Goal: Task Accomplishment & Management: Use online tool/utility

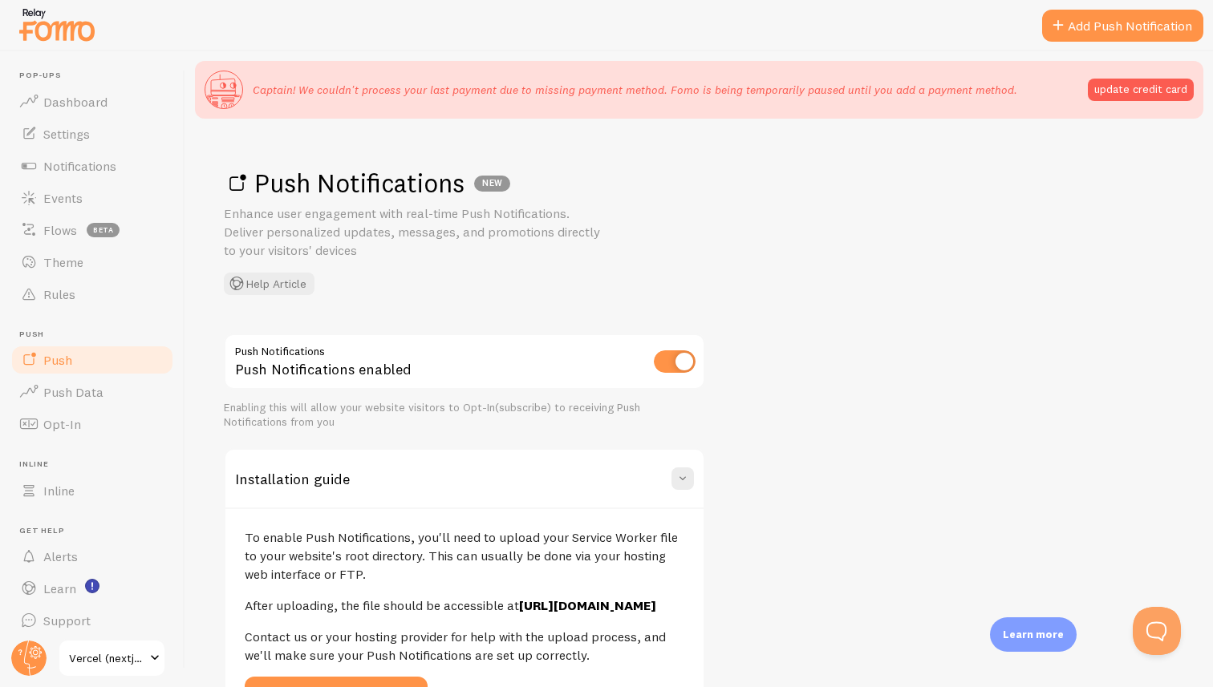
scroll to position [301, 0]
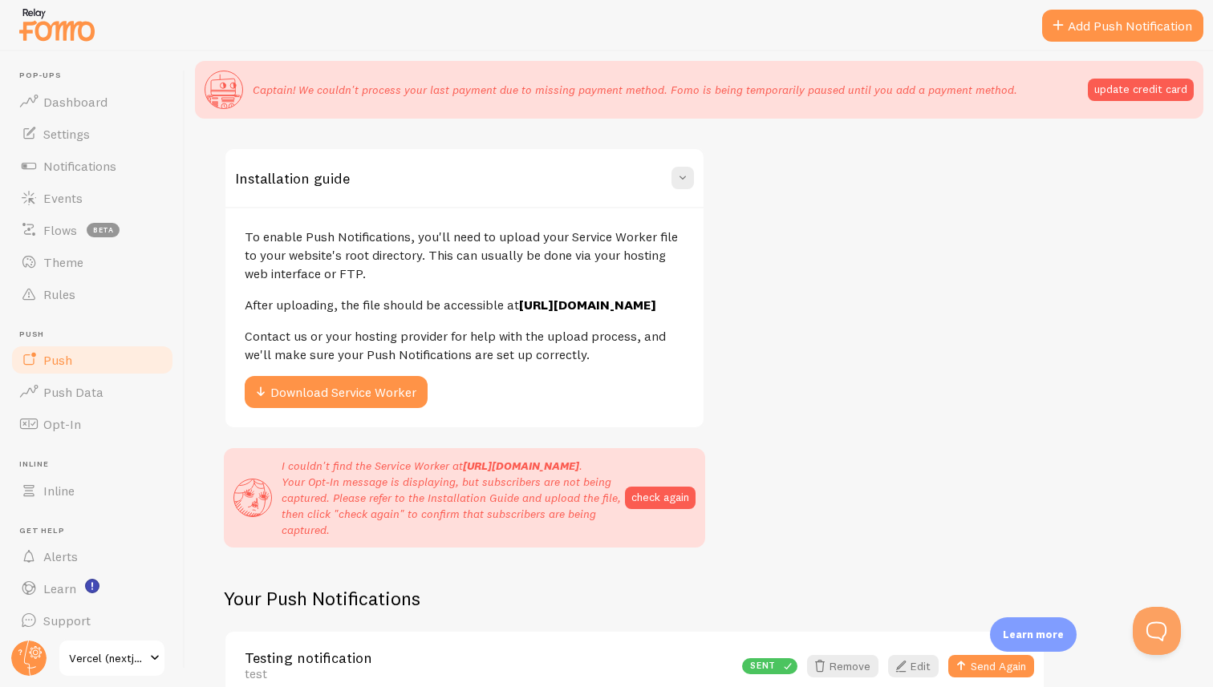
click at [491, 217] on div "To enable Push Notifications, you'll need to upload your Service Worker file to…" at bounding box center [464, 317] width 478 height 221
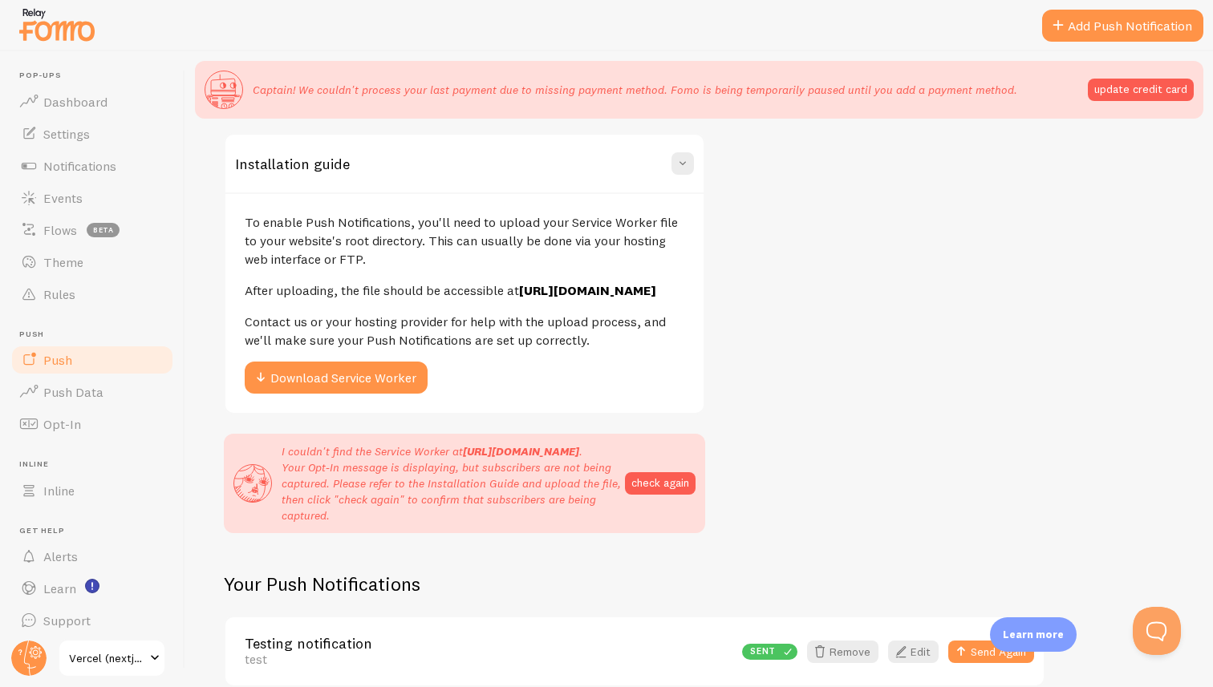
scroll to position [349, 0]
click at [338, 362] on button "Download Service Worker" at bounding box center [336, 378] width 183 height 32
click at [443, 313] on p "Contact us or your hosting provider for help with the upload process, and we'll…" at bounding box center [465, 331] width 440 height 37
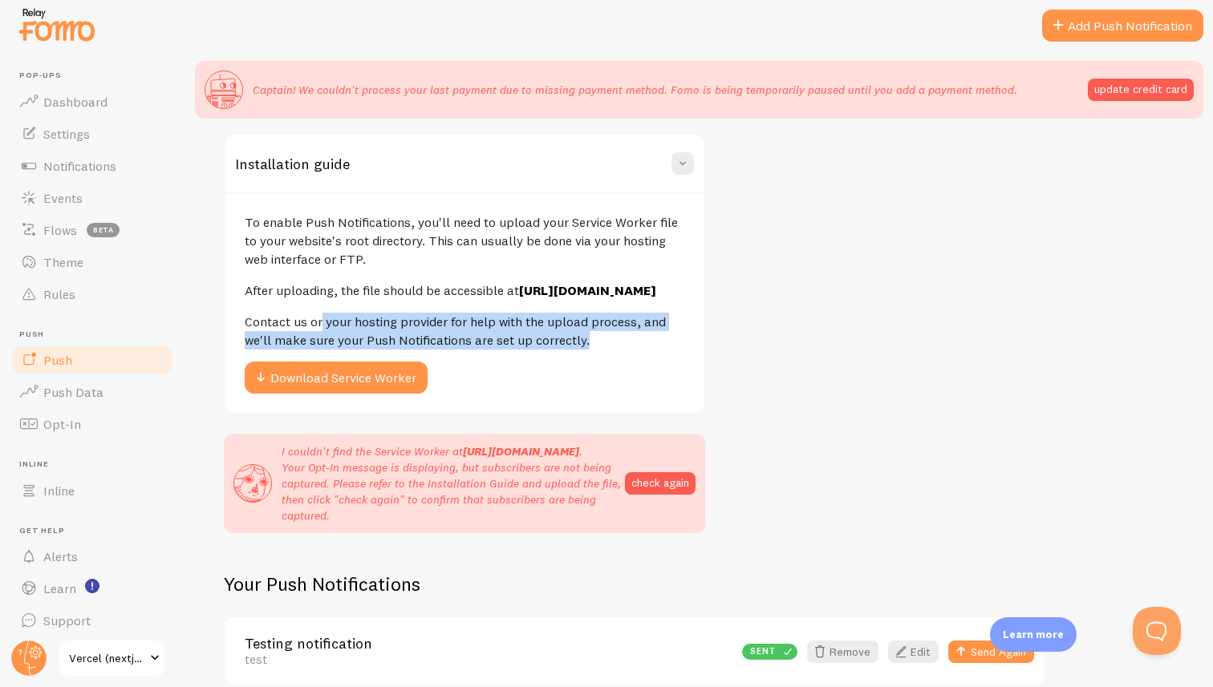
click at [443, 313] on p "Contact us or your hosting provider for help with the upload process, and we'll…" at bounding box center [465, 331] width 440 height 37
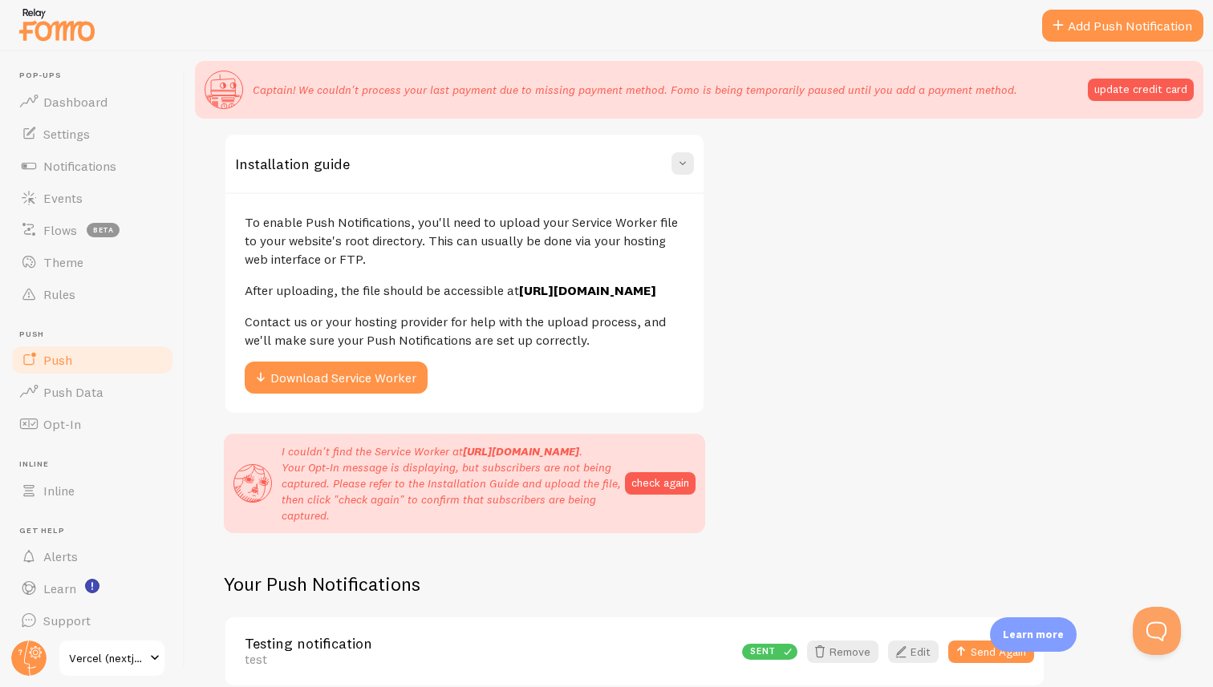
click at [492, 313] on p "Contact us or your hosting provider for help with the upload process, and we'll…" at bounding box center [465, 331] width 440 height 37
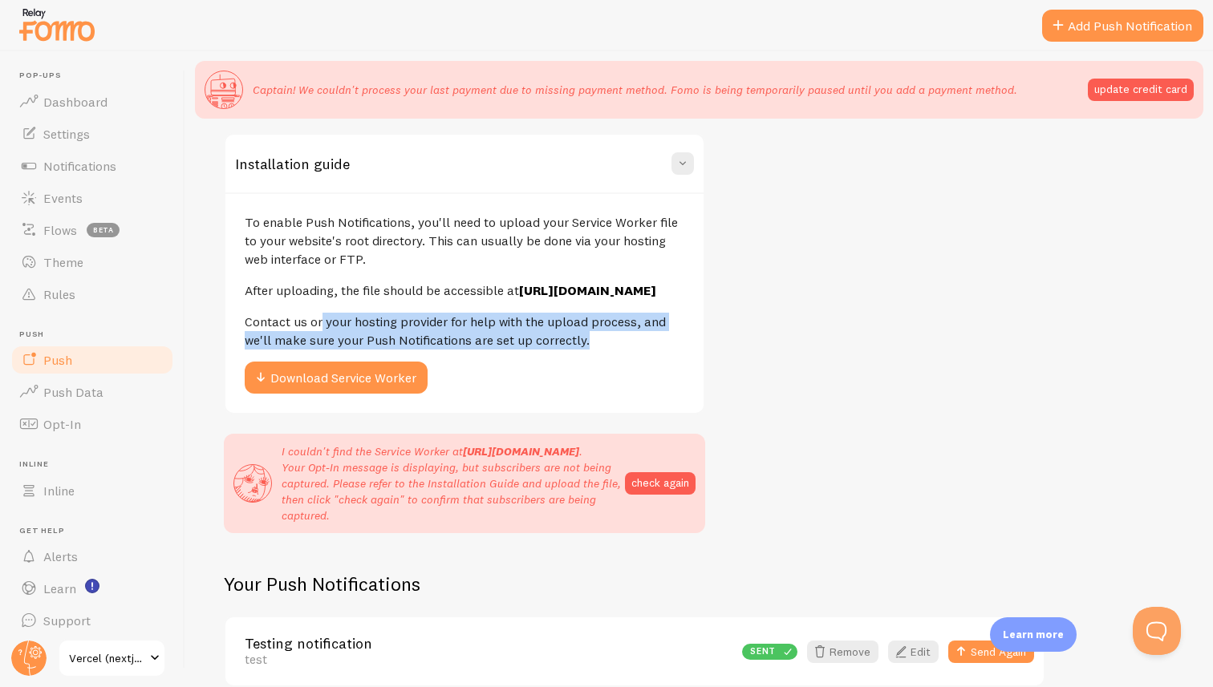
click at [528, 313] on p "Contact us or your hosting provider for help with the upload process, and we'll…" at bounding box center [465, 331] width 440 height 37
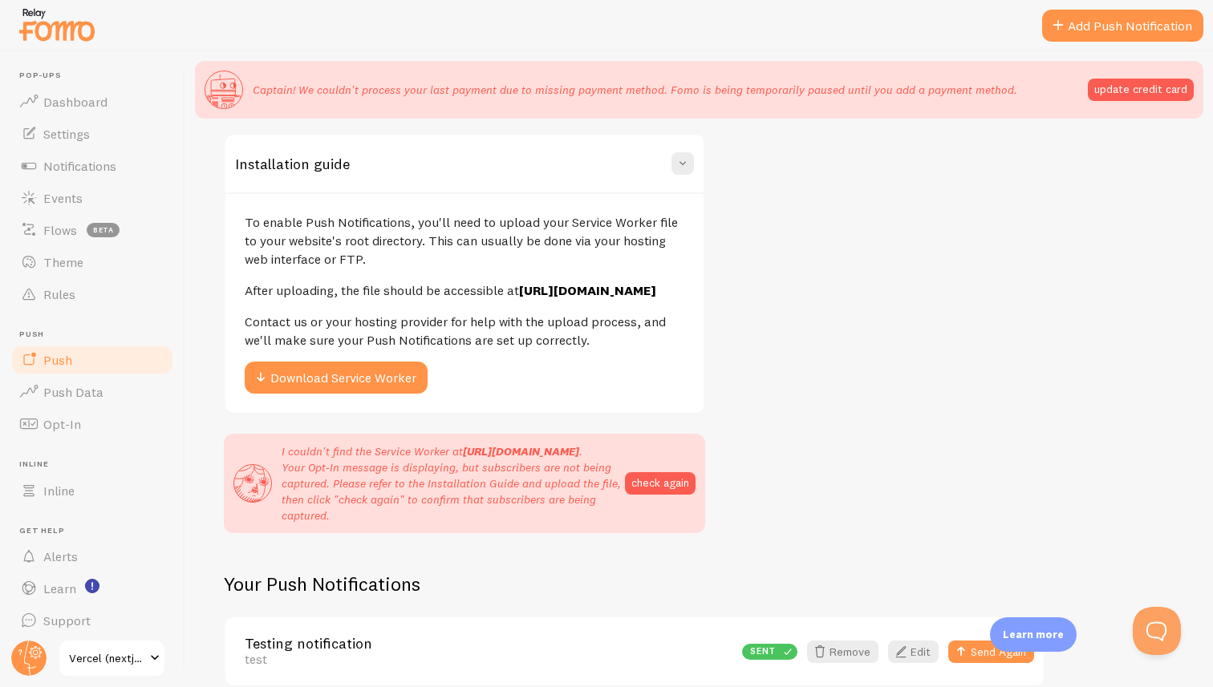
click at [499, 313] on p "Contact us or your hosting provider for help with the upload process, and we'll…" at bounding box center [465, 331] width 440 height 37
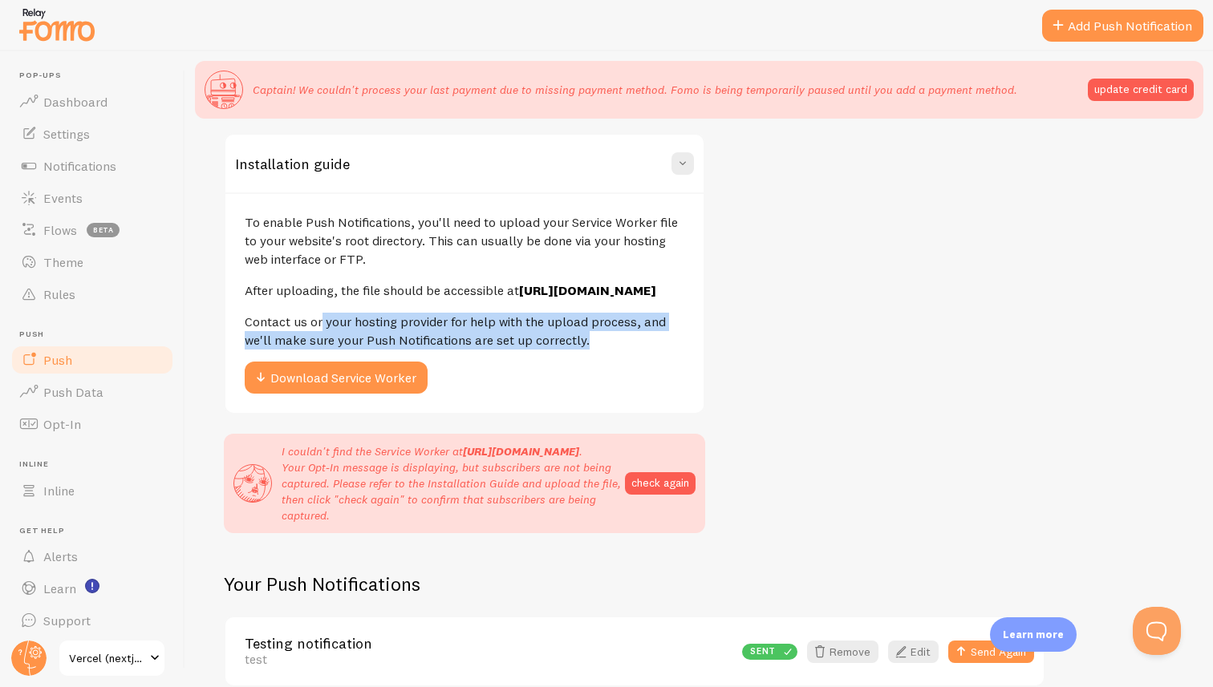
click at [528, 313] on p "Contact us or your hosting provider for help with the upload process, and we'll…" at bounding box center [465, 331] width 440 height 37
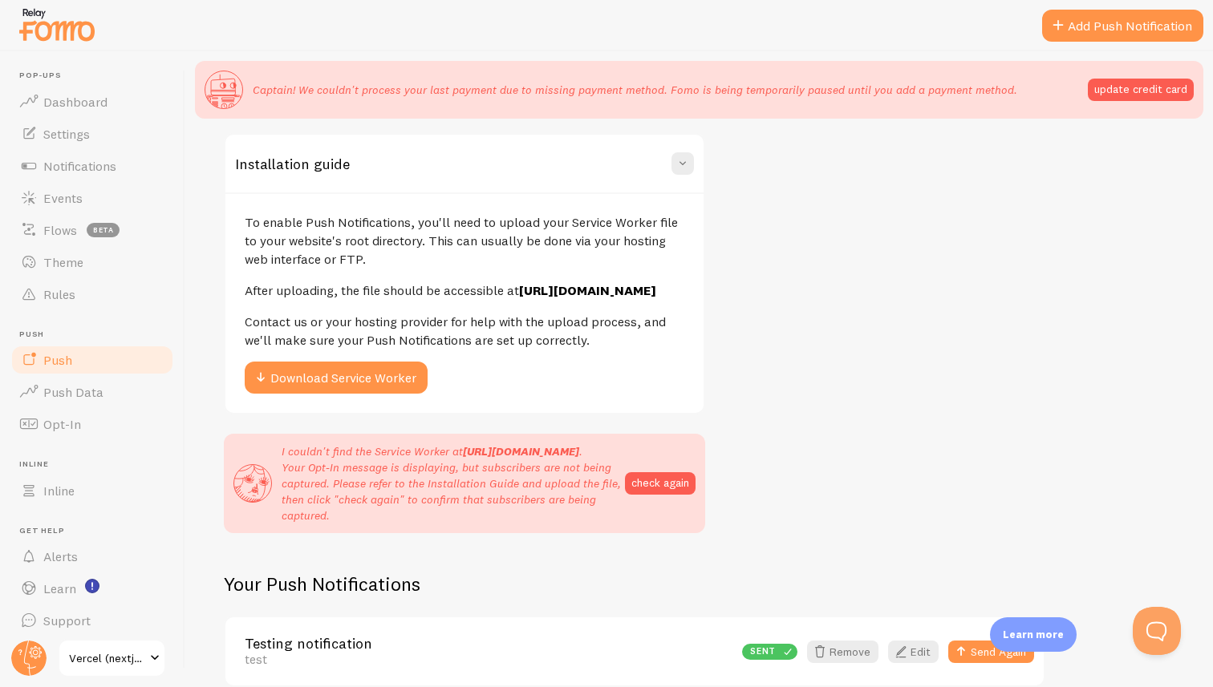
click at [449, 313] on p "Contact us or your hosting provider for help with the upload process, and we'll…" at bounding box center [465, 331] width 440 height 37
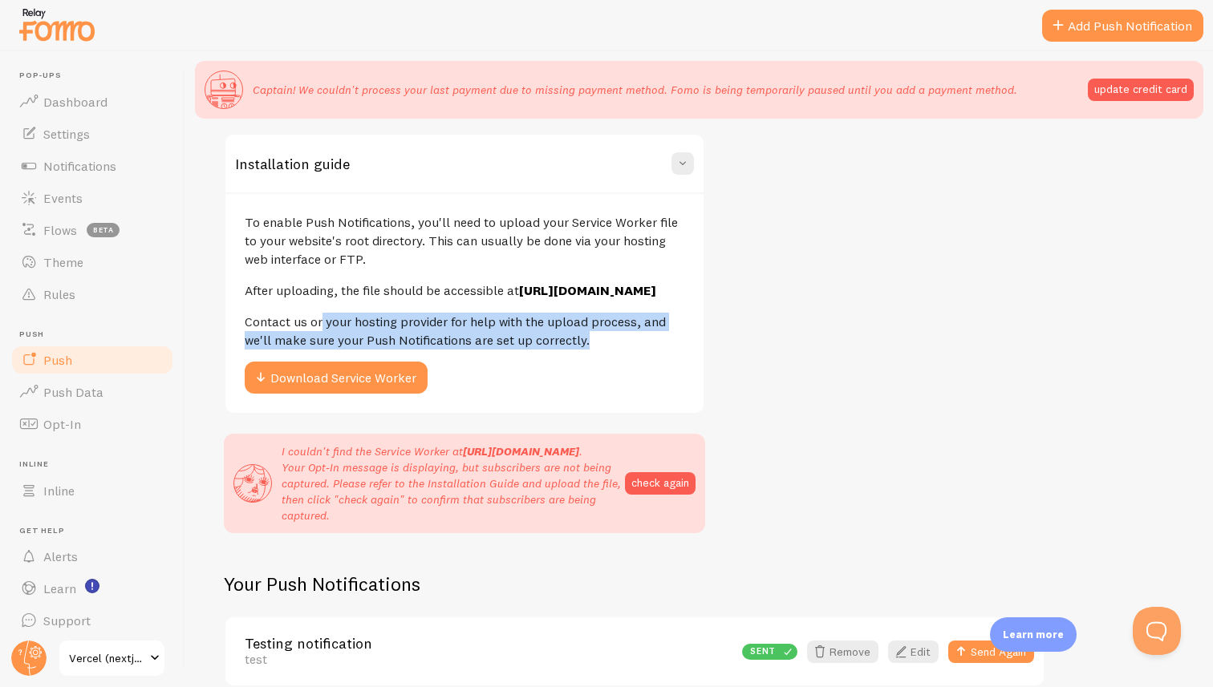
click at [491, 313] on p "Contact us or your hosting provider for help with the upload process, and we'll…" at bounding box center [465, 331] width 440 height 37
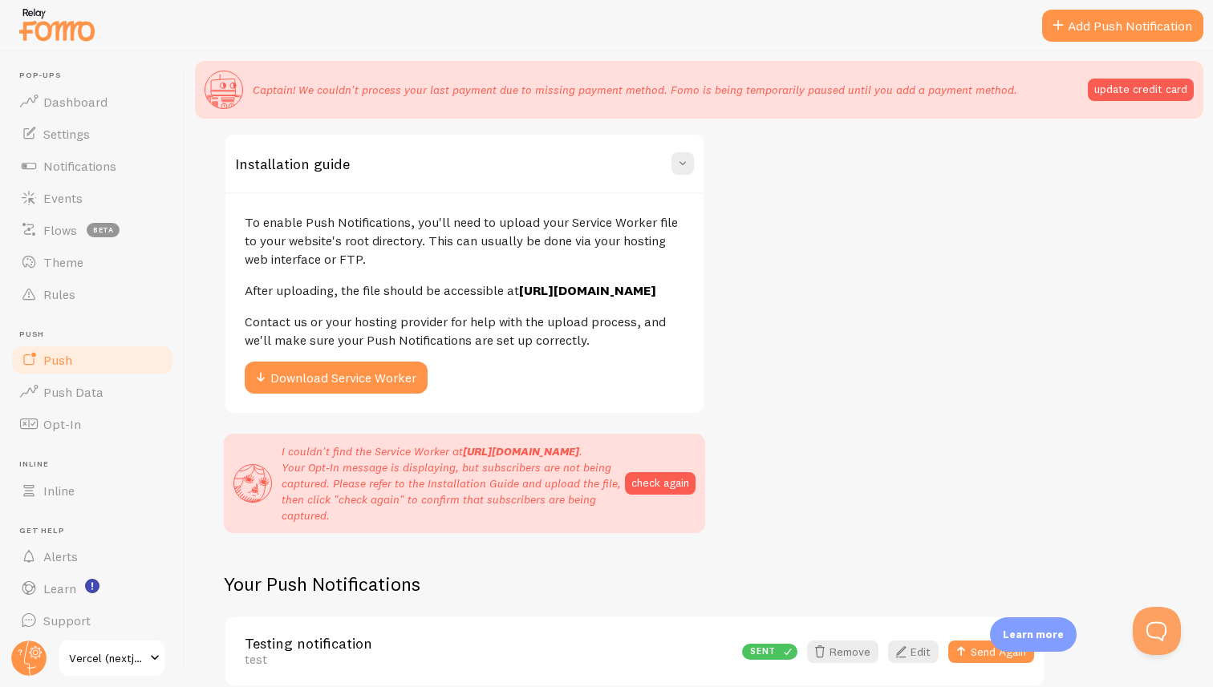
click at [413, 313] on p "Contact us or your hosting provider for help with the upload process, and we'll…" at bounding box center [465, 331] width 440 height 37
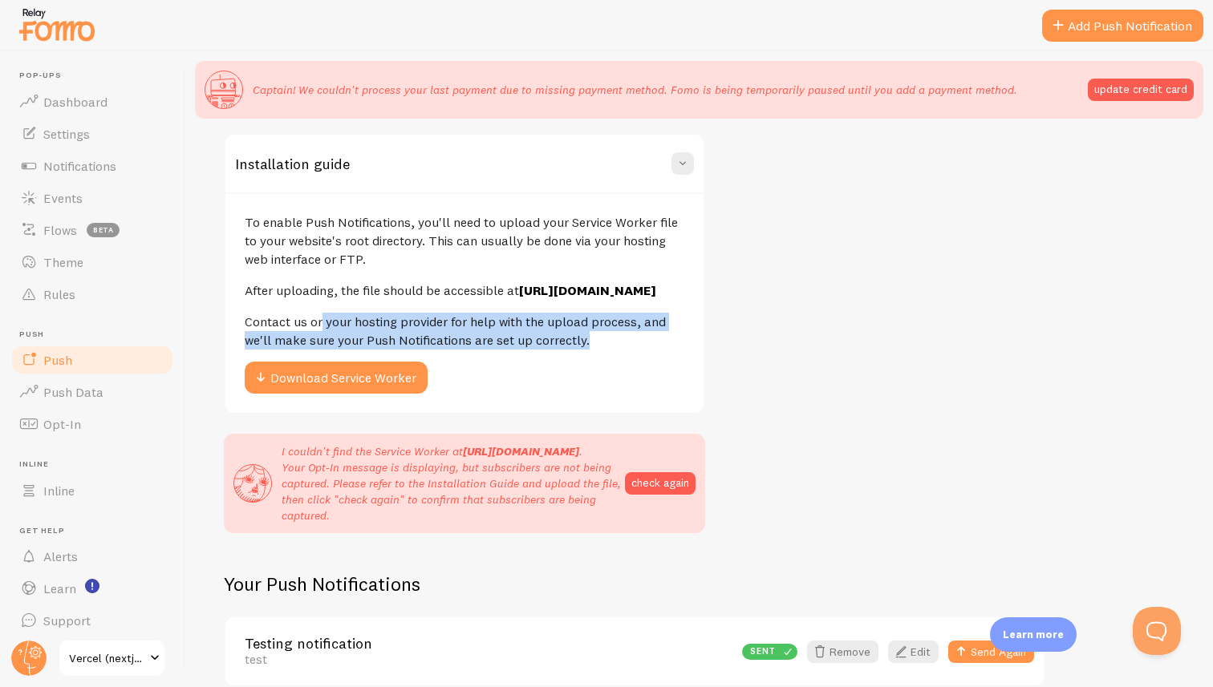
click at [413, 313] on p "Contact us or your hosting provider for help with the upload process, and we'll…" at bounding box center [465, 331] width 440 height 37
click at [437, 313] on p "Contact us or your hosting provider for help with the upload process, and we'll…" at bounding box center [465, 331] width 440 height 37
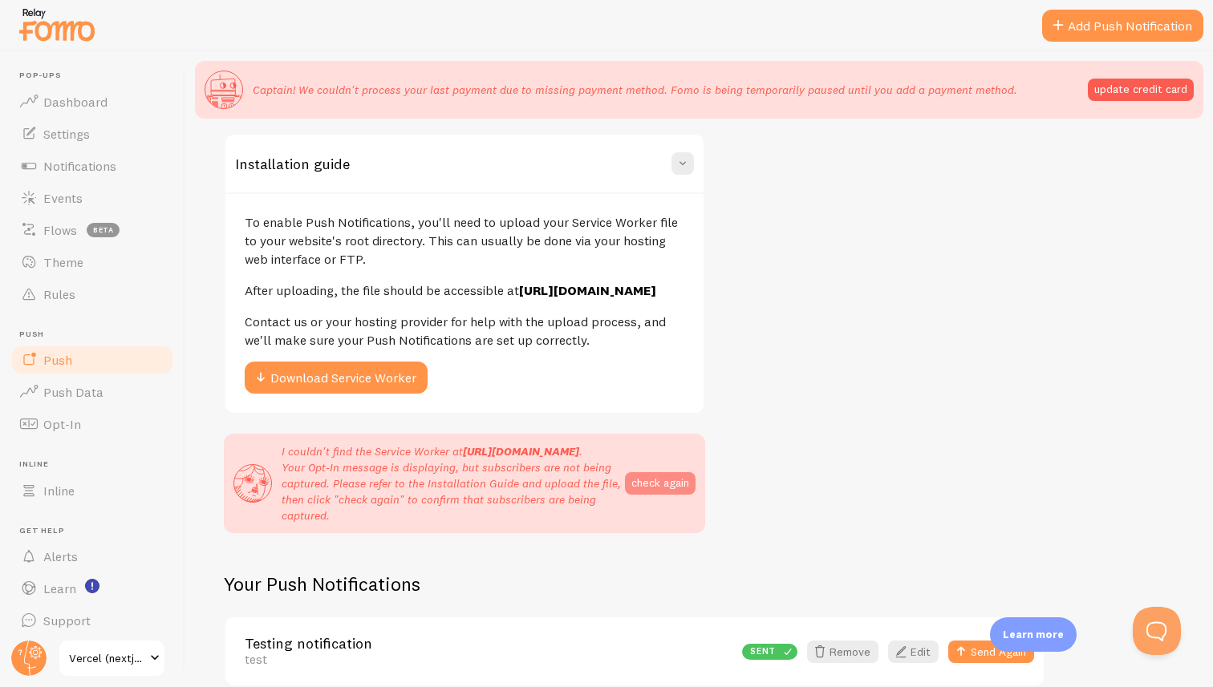
click at [656, 472] on button "check again" at bounding box center [660, 483] width 71 height 22
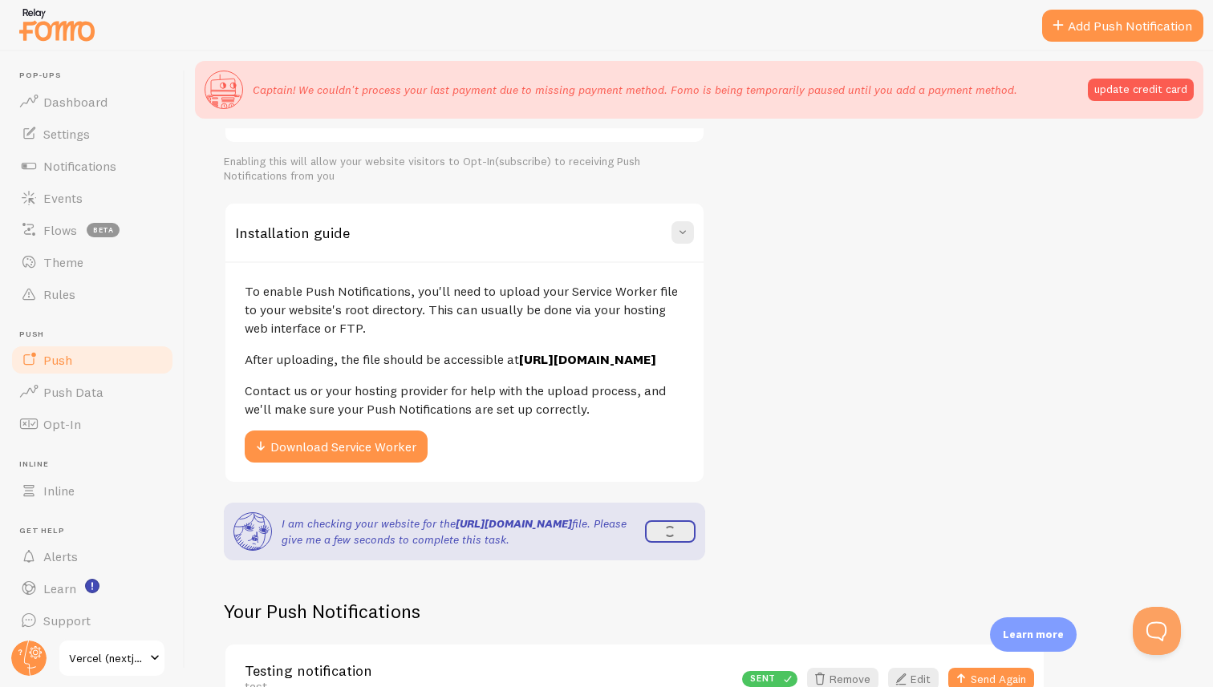
scroll to position [201, 0]
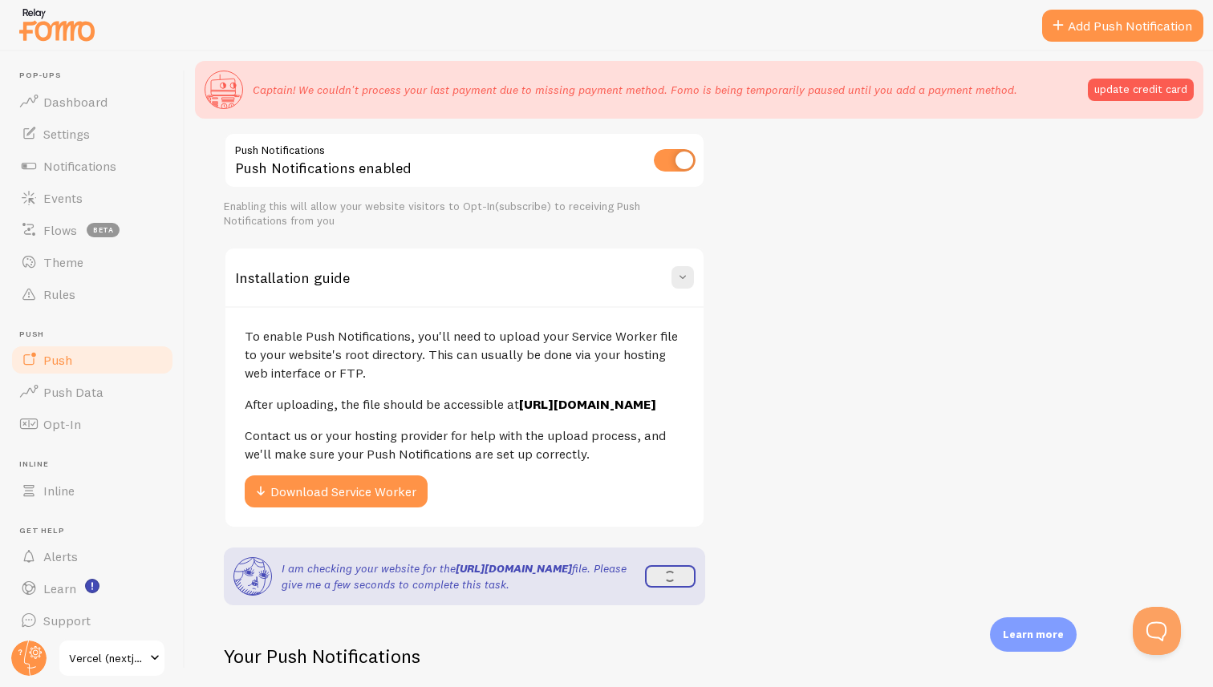
click at [452, 405] on p "After uploading, the file should be accessible at [URL][DOMAIN_NAME]" at bounding box center [465, 404] width 440 height 18
click at [418, 404] on p "After uploading, the file should be accessible at [URL][DOMAIN_NAME]" at bounding box center [465, 404] width 440 height 18
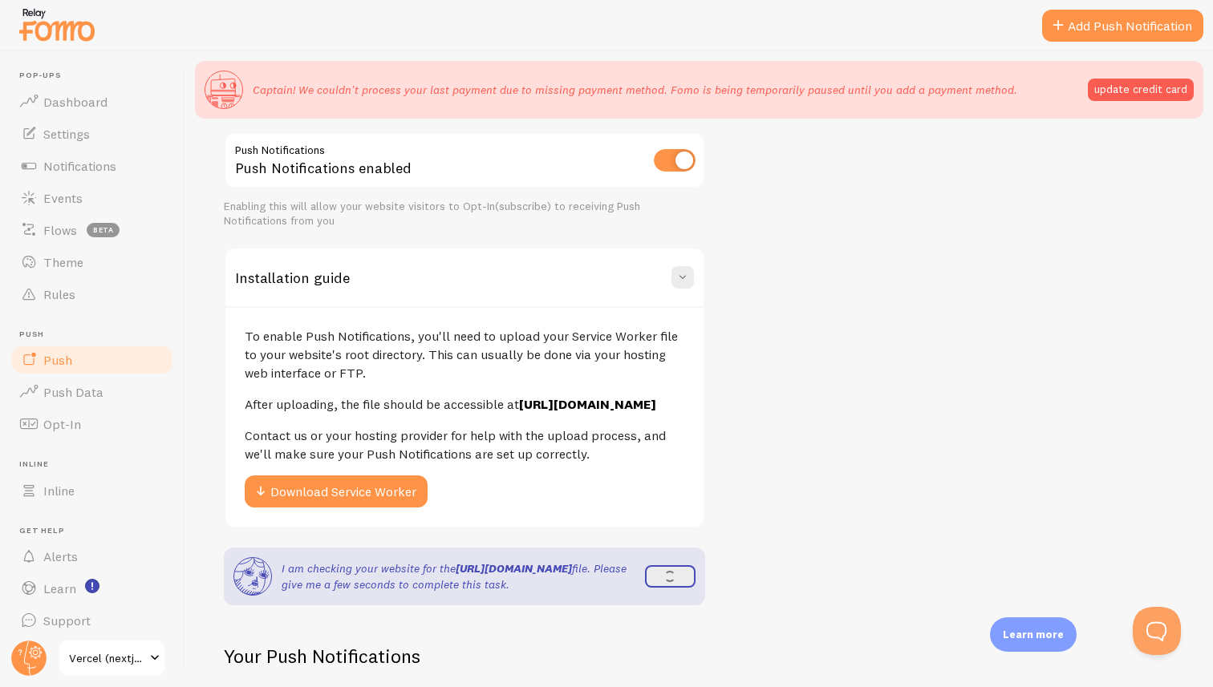
click at [334, 342] on p "To enable Push Notifications, you'll need to upload your Service Worker file to…" at bounding box center [465, 354] width 440 height 55
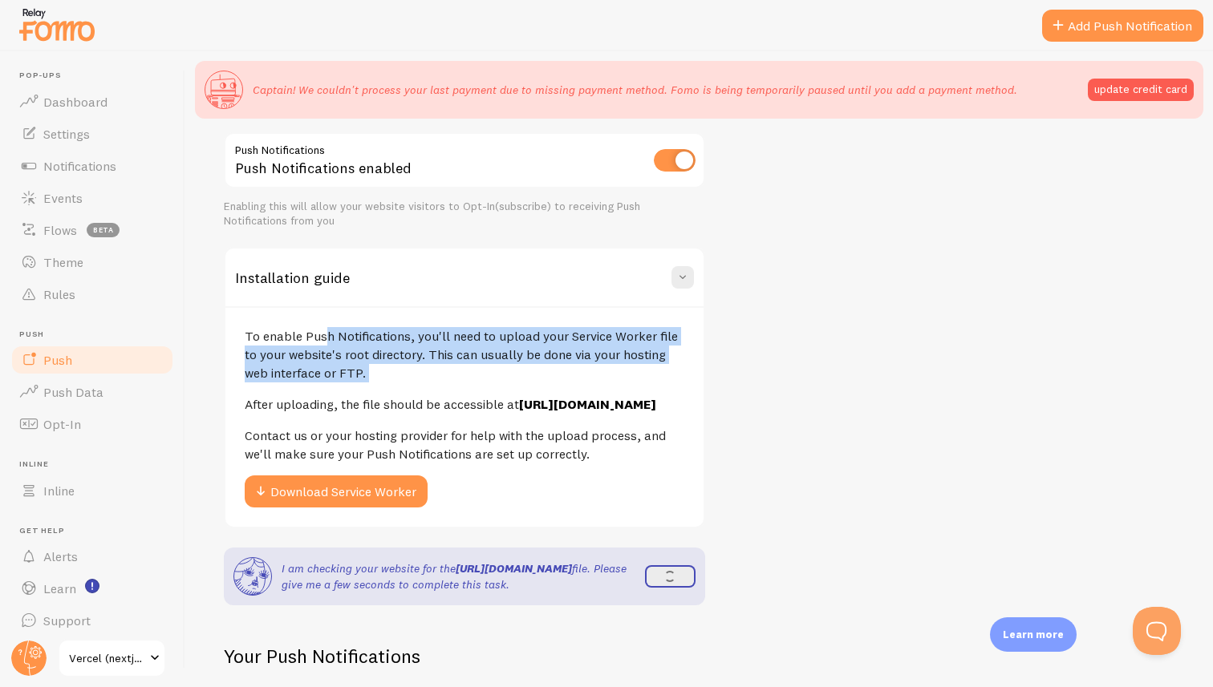
click at [381, 341] on p "To enable Push Notifications, you'll need to upload your Service Worker file to…" at bounding box center [465, 354] width 440 height 55
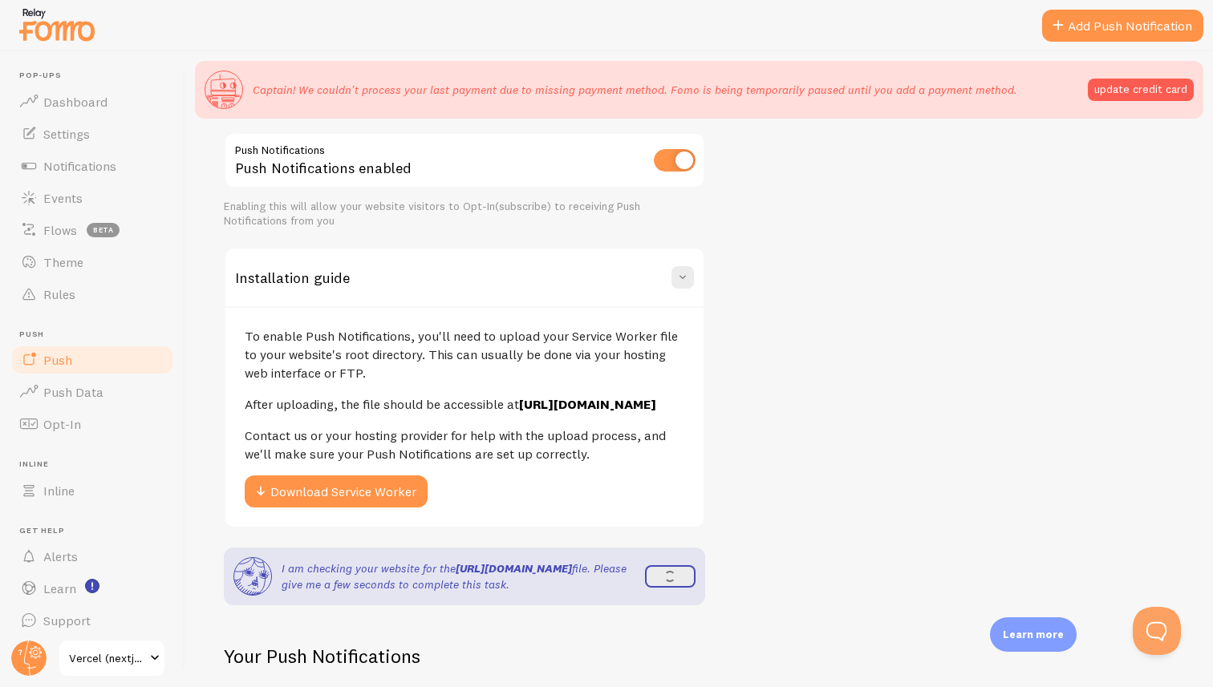
click at [381, 341] on p "To enable Push Notifications, you'll need to upload your Service Worker file to…" at bounding box center [465, 354] width 440 height 55
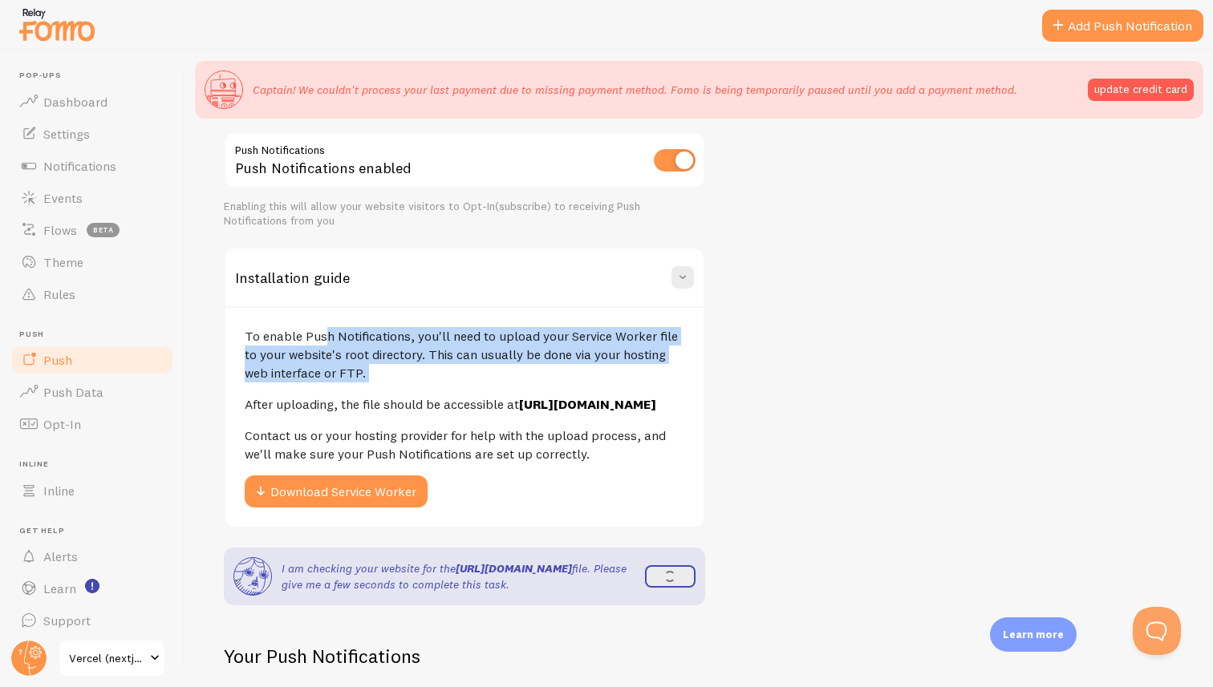
click at [403, 338] on p "To enable Push Notifications, you'll need to upload your Service Worker file to…" at bounding box center [465, 354] width 440 height 55
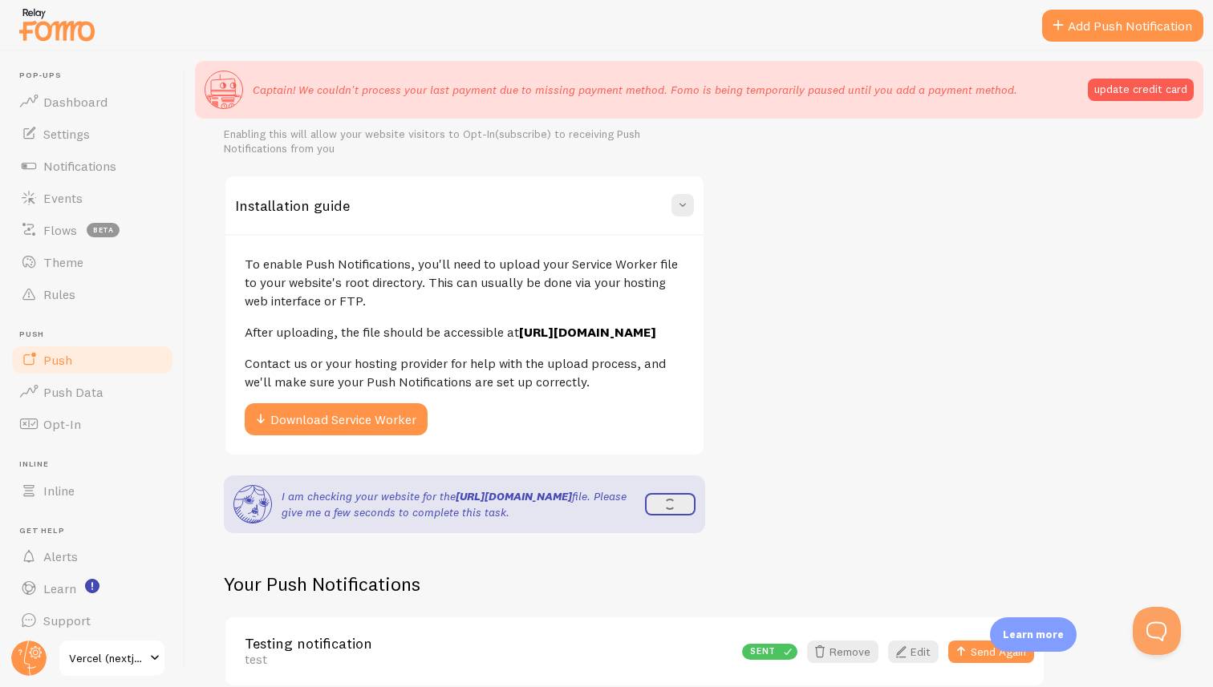
scroll to position [274, 0]
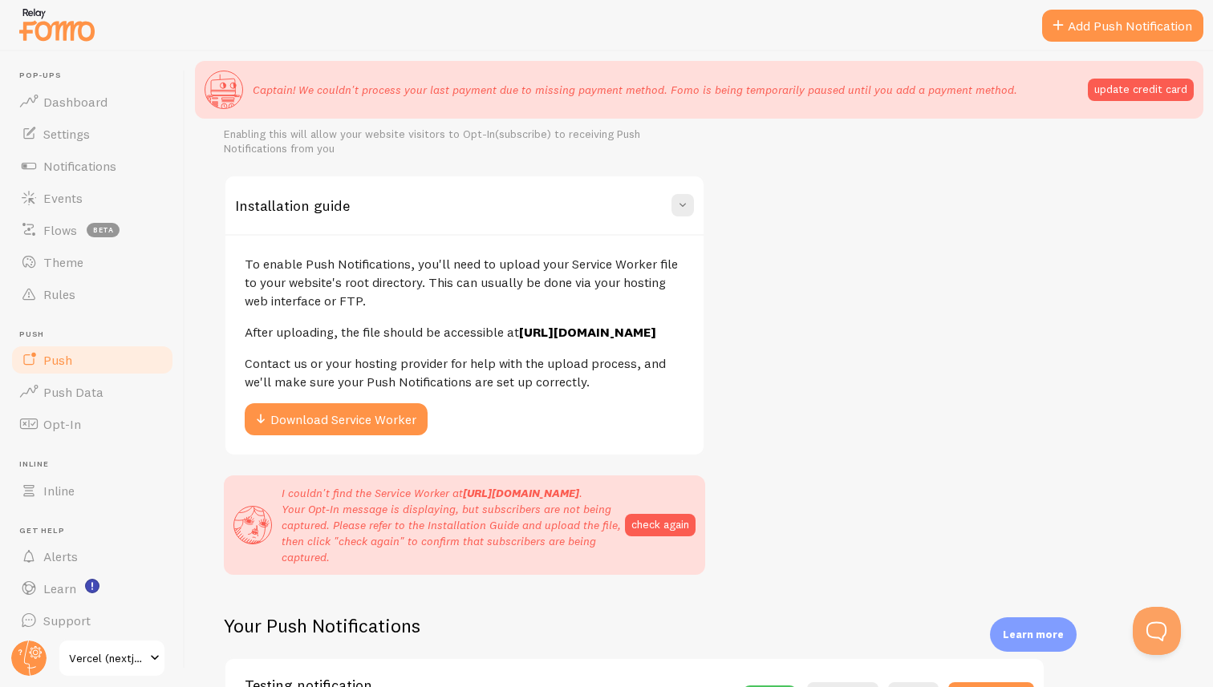
click at [501, 136] on div "Enabling this will allow your website visitors to Opt-In(subscribe) to receivin…" at bounding box center [464, 142] width 481 height 28
click at [518, 135] on div "Enabling this will allow your website visitors to Opt-In(subscribe) to receivin…" at bounding box center [464, 142] width 481 height 28
click at [261, 132] on div "Enabling this will allow your website visitors to Opt-In(subscribe) to receivin…" at bounding box center [464, 142] width 481 height 28
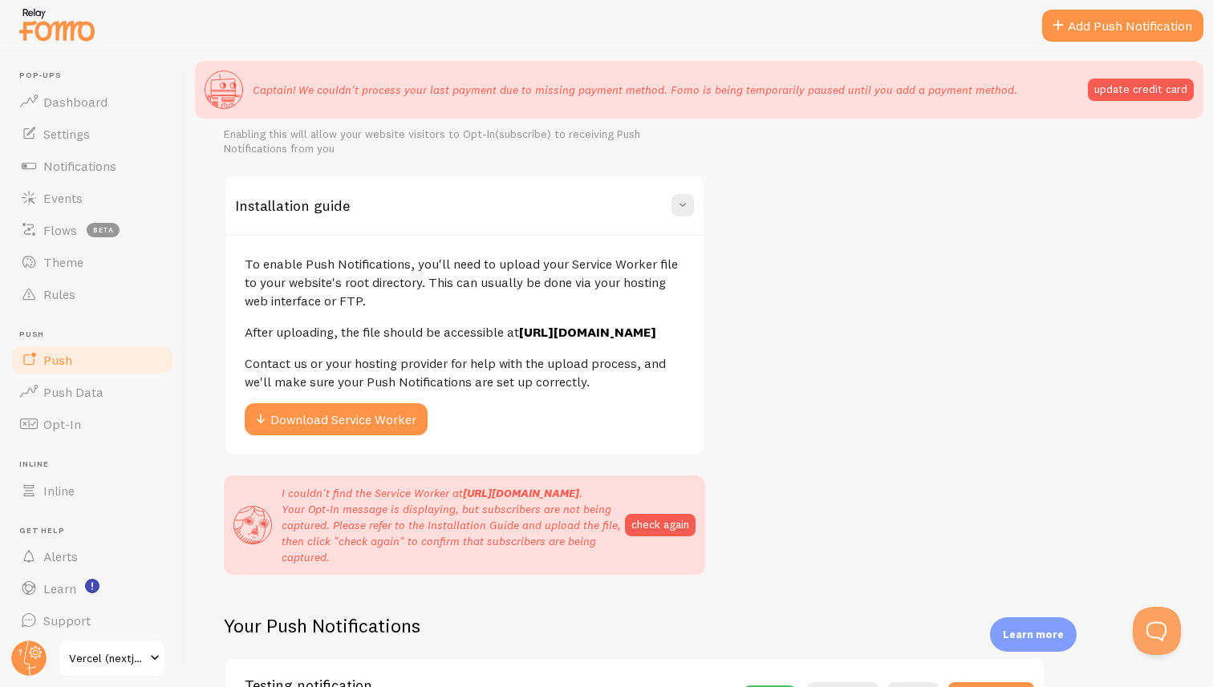
click at [261, 132] on div "Enabling this will allow your website visitors to Opt-In(subscribe) to receivin…" at bounding box center [464, 142] width 481 height 28
click at [246, 134] on div "Enabling this will allow your website visitors to Opt-In(subscribe) to receivin…" at bounding box center [464, 142] width 481 height 28
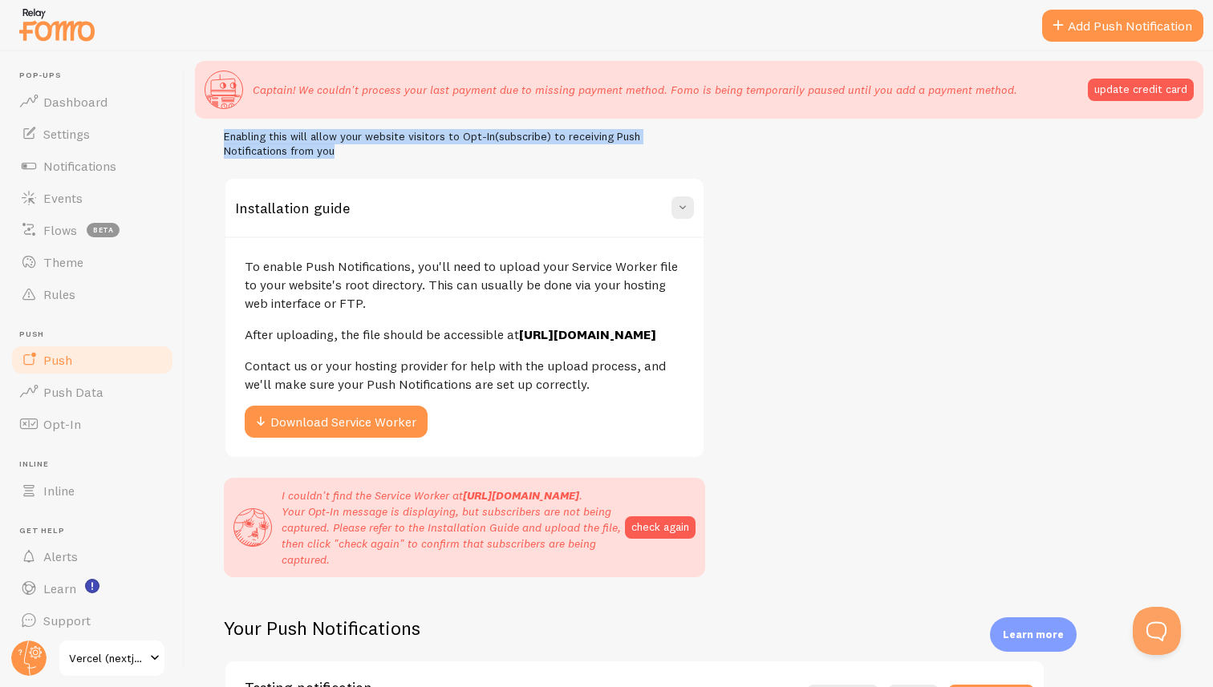
drag, startPoint x: 246, startPoint y: 134, endPoint x: 260, endPoint y: 149, distance: 20.4
click at [260, 149] on div "Enabling this will allow your website visitors to Opt-In(subscribe) to receivin…" at bounding box center [464, 144] width 481 height 28
drag, startPoint x: 260, startPoint y: 149, endPoint x: 241, endPoint y: 131, distance: 26.1
click at [241, 131] on div "Push Notifications Push Notifications enabled Enabling this will allow your web…" at bounding box center [464, 111] width 481 height 96
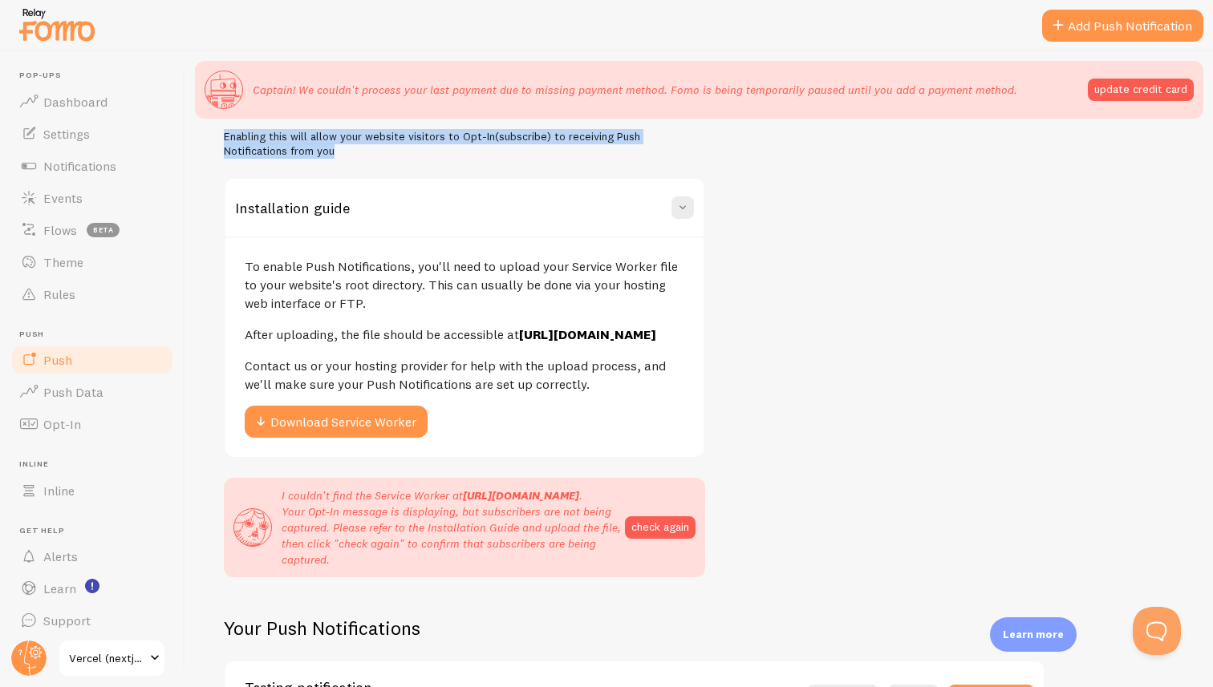
scroll to position [245, 0]
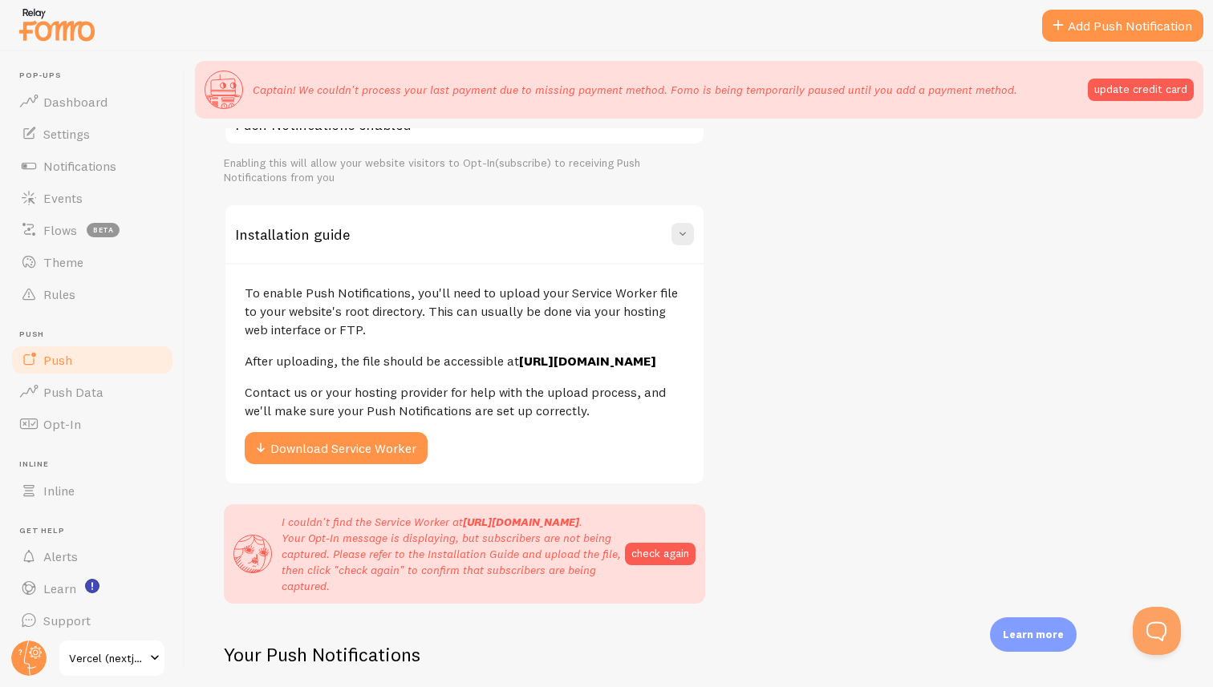
click at [242, 149] on div "Push Notifications Push Notifications enabled Enabling this will allow your web…" at bounding box center [464, 137] width 481 height 96
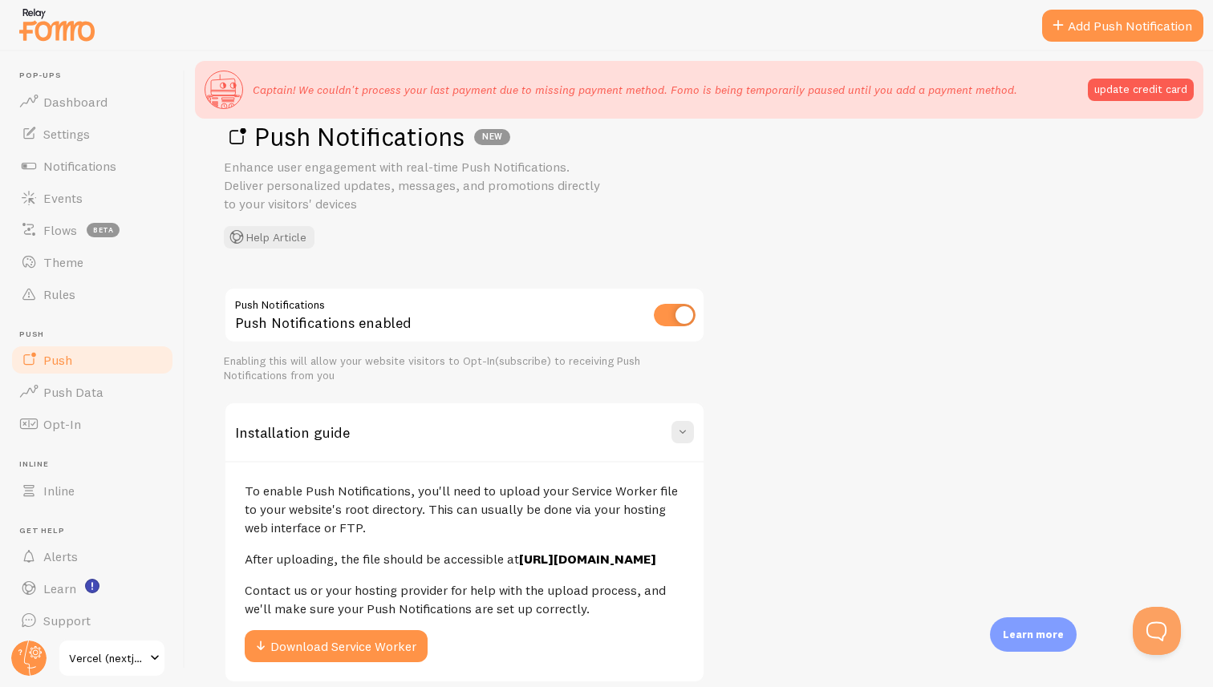
scroll to position [0, 0]
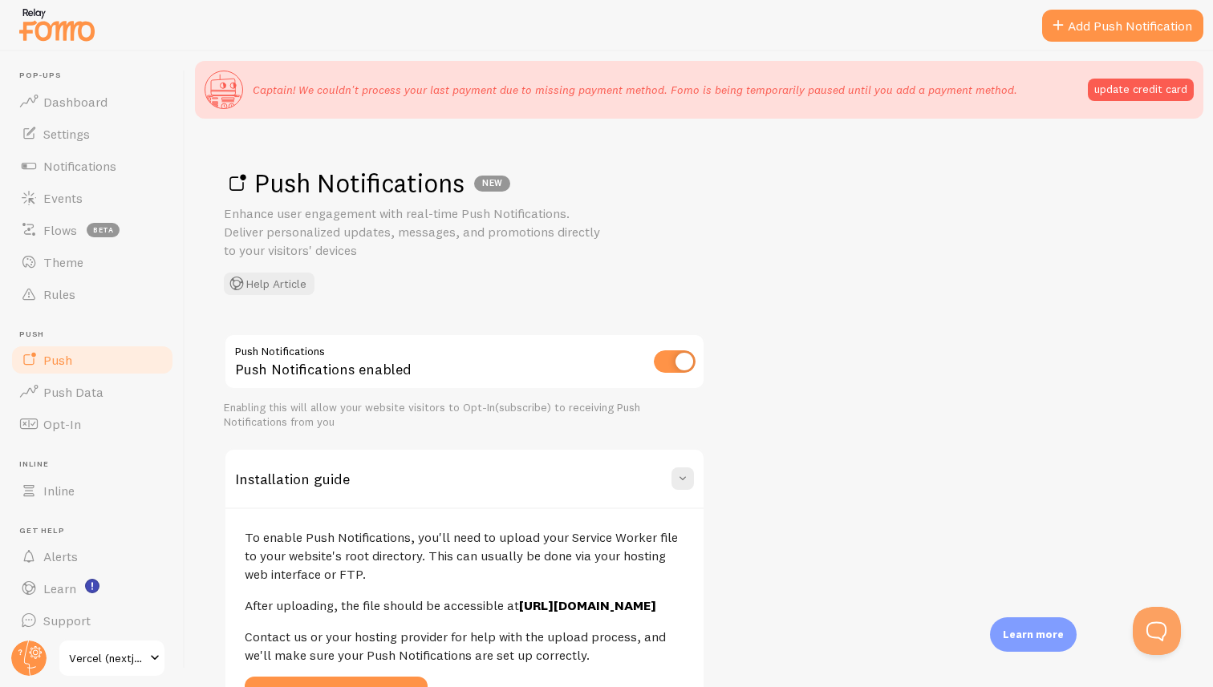
click at [282, 270] on div "Push Notifications NEW Enhance user engagement with real-time Push Notification…" at bounding box center [699, 231] width 950 height 128
click at [282, 244] on p "Enhance user engagement with real-time Push Notifications. Deliver personalized…" at bounding box center [416, 232] width 385 height 55
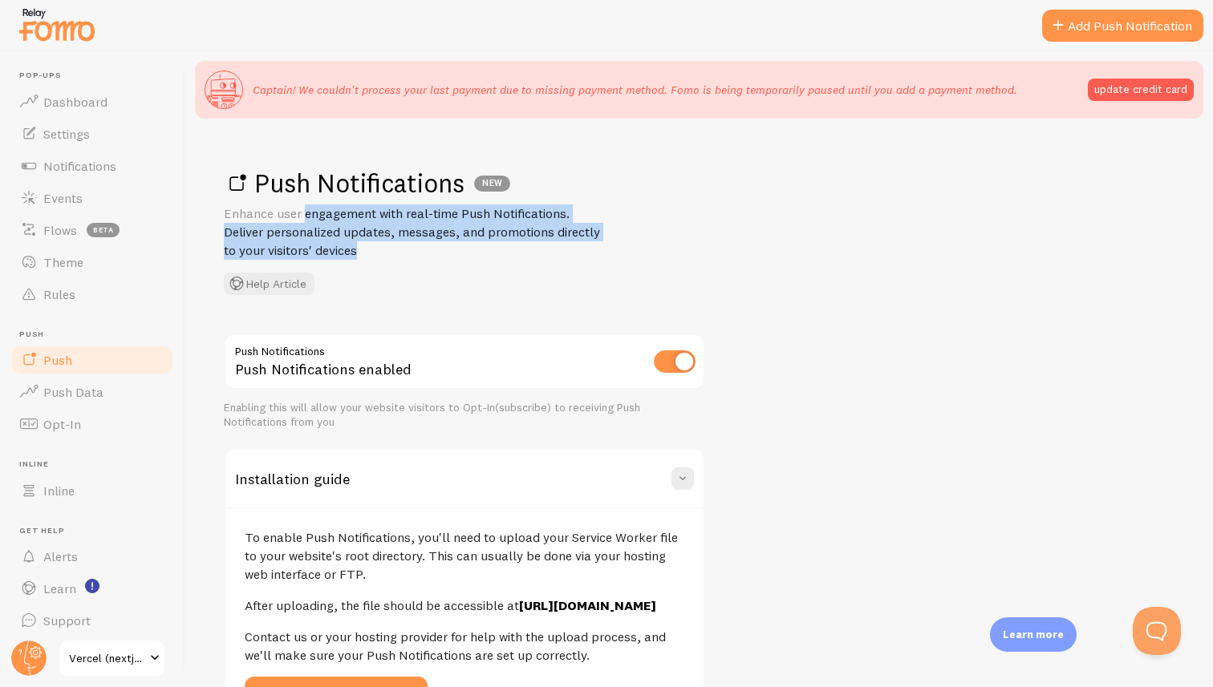
click at [242, 216] on p "Enhance user engagement with real-time Push Notifications. Deliver personalized…" at bounding box center [416, 232] width 385 height 55
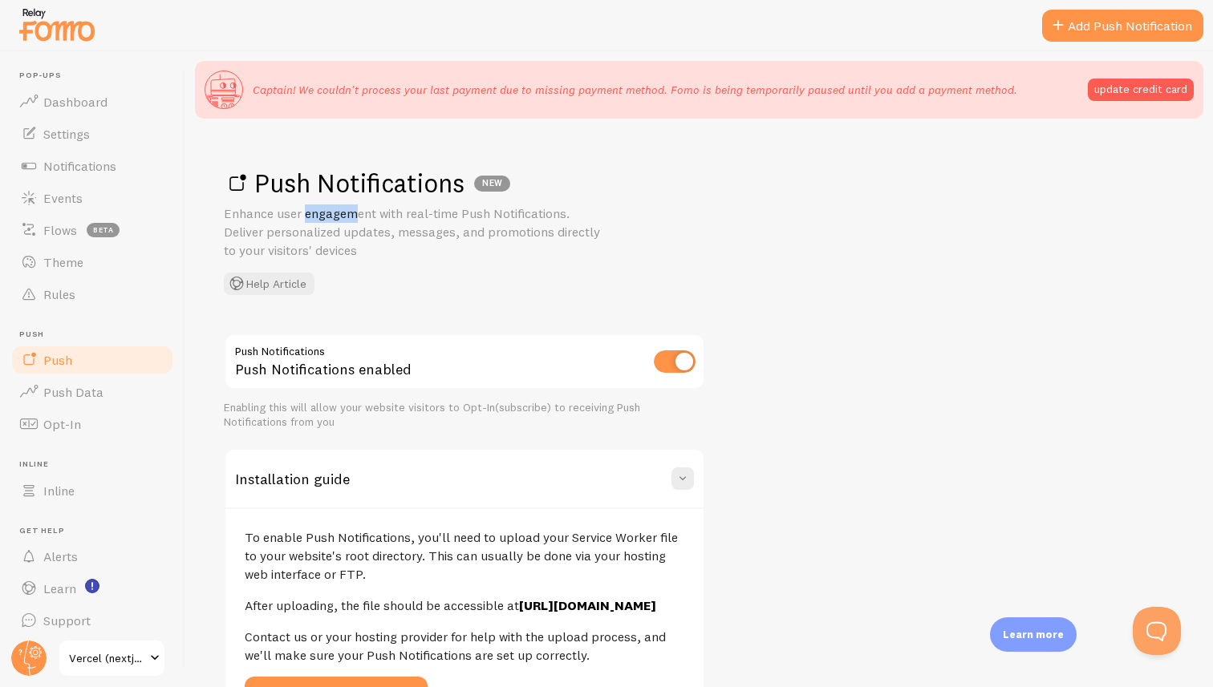
click at [242, 216] on p "Enhance user engagement with real-time Push Notifications. Deliver personalized…" at bounding box center [416, 232] width 385 height 55
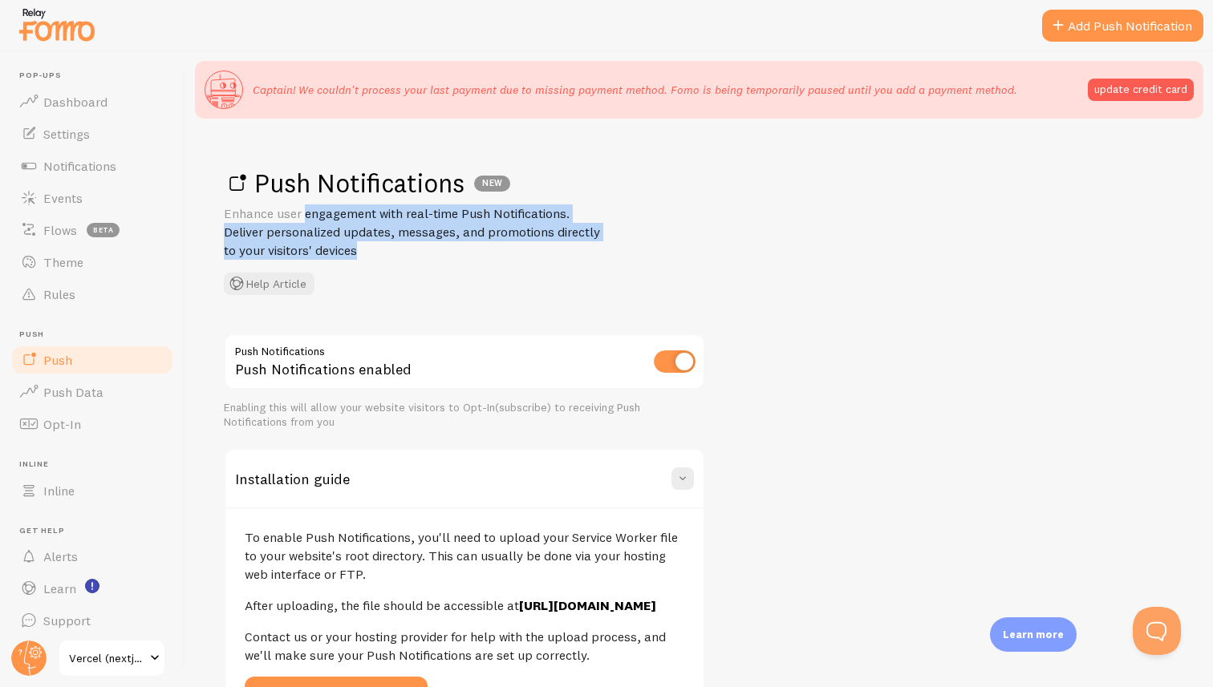
click at [242, 216] on p "Enhance user engagement with real-time Push Notifications. Deliver personalized…" at bounding box center [416, 232] width 385 height 55
click at [283, 209] on p "Enhance user engagement with real-time Push Notifications. Deliver personalized…" at bounding box center [416, 232] width 385 height 55
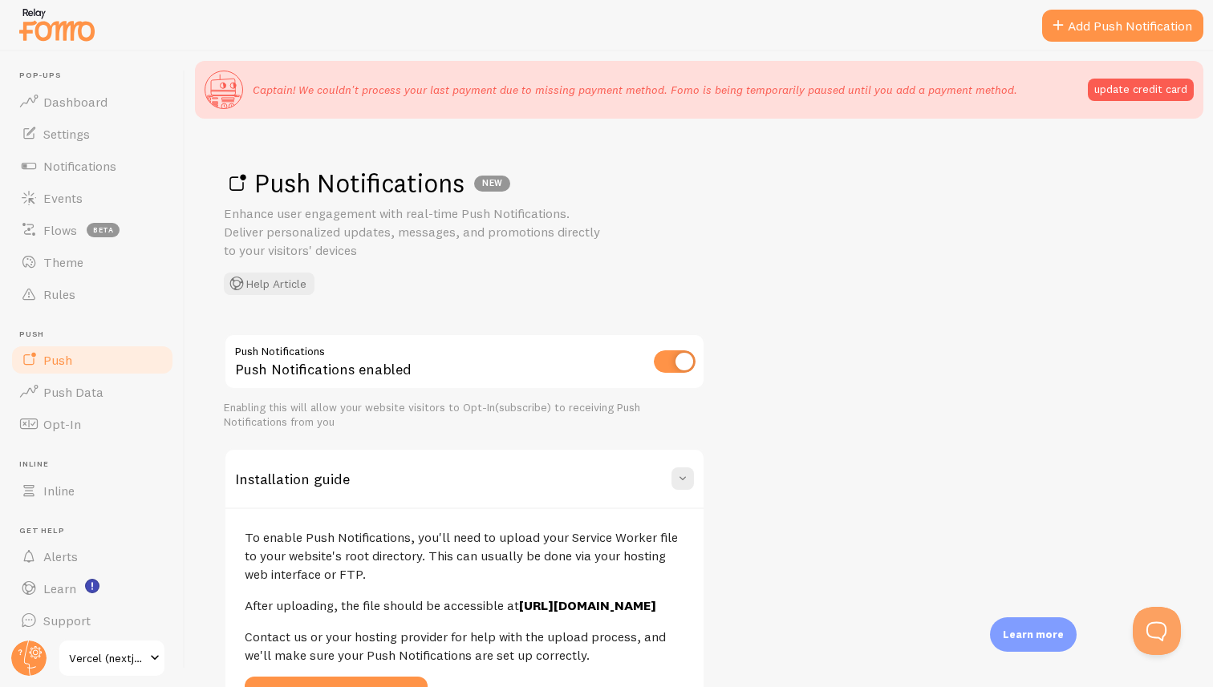
click at [289, 189] on h1 "Push Notifications NEW" at bounding box center [699, 183] width 950 height 33
click at [345, 187] on h1 "Push Notifications NEW" at bounding box center [699, 183] width 950 height 33
click at [287, 189] on h1 "Push Notifications NEW" at bounding box center [699, 183] width 950 height 33
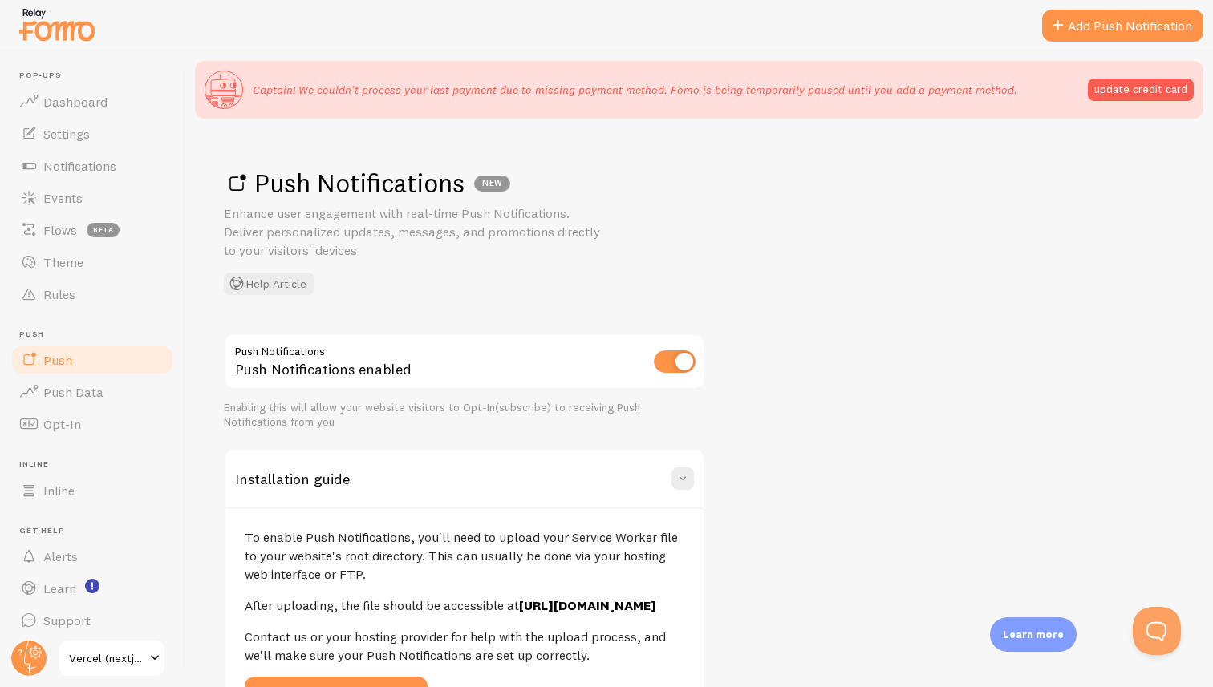
drag, startPoint x: 287, startPoint y: 189, endPoint x: 342, endPoint y: 191, distance: 55.4
click at [340, 191] on h1 "Push Notifications NEW" at bounding box center [699, 183] width 950 height 33
click at [342, 191] on h1 "Push Notifications NEW" at bounding box center [699, 183] width 950 height 33
click at [282, 185] on h1 "Push Notifications NEW" at bounding box center [699, 183] width 950 height 33
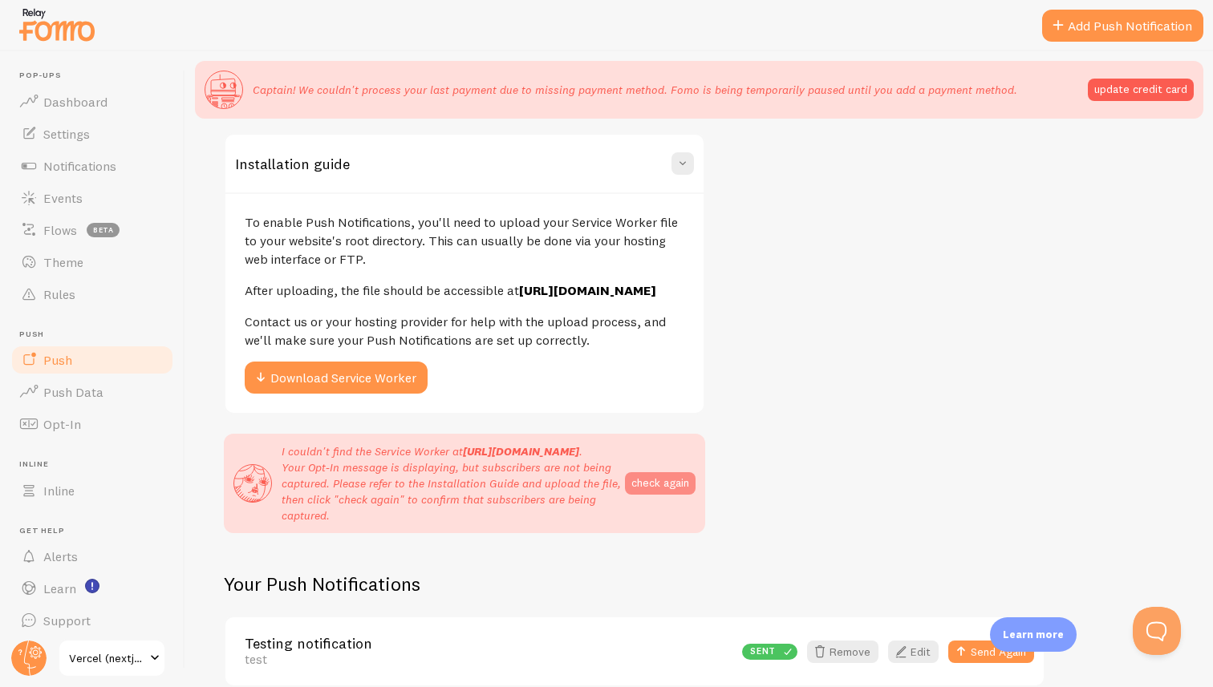
click at [653, 476] on button "check again" at bounding box center [660, 483] width 71 height 22
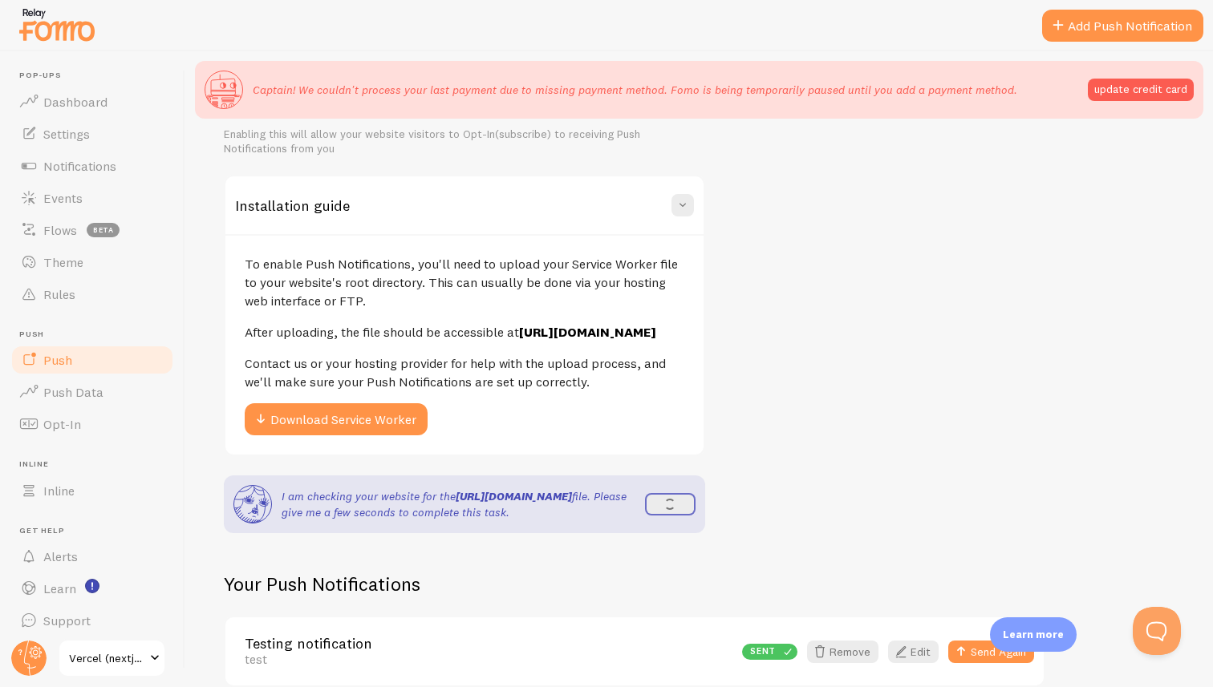
scroll to position [301, 0]
click at [465, 489] on strong "[URL][DOMAIN_NAME]" at bounding box center [514, 496] width 116 height 14
drag, startPoint x: 465, startPoint y: 479, endPoint x: 480, endPoint y: 500, distance: 25.4
click at [480, 500] on strong "[URL][DOMAIN_NAME]" at bounding box center [514, 496] width 116 height 14
copy strong "[URL][DOMAIN_NAME]"
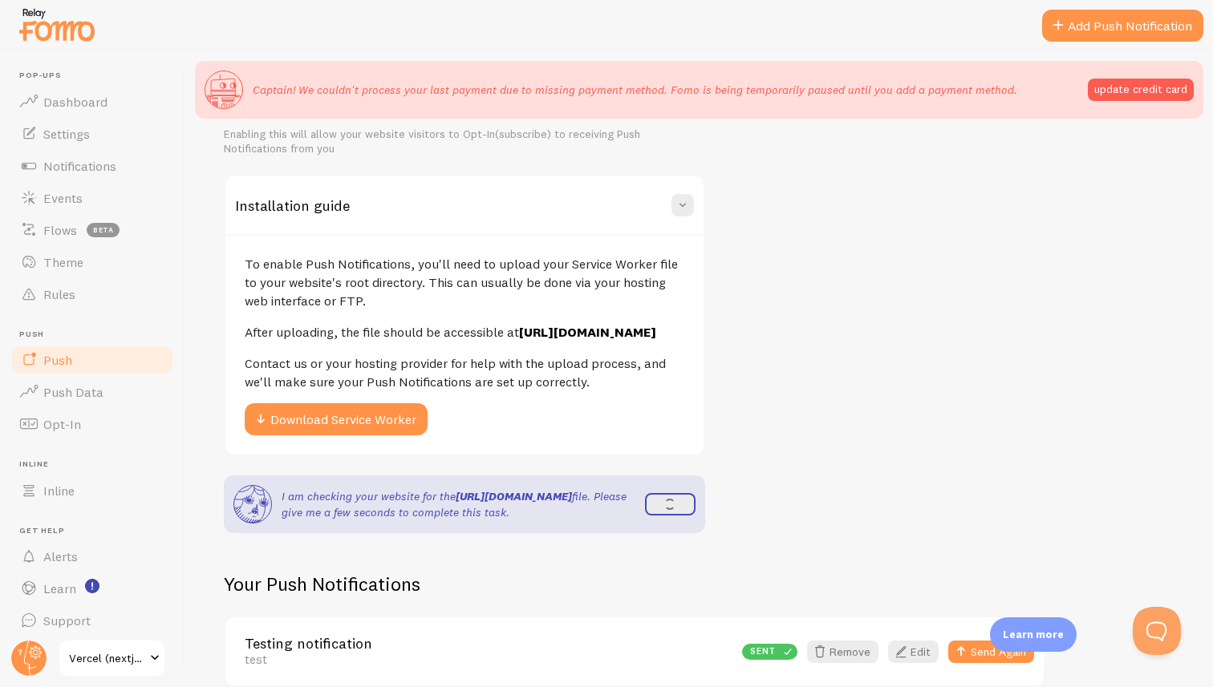
click at [469, 449] on div "Push Notifications Push Notifications enabled Enabling this will allow your web…" at bounding box center [464, 297] width 481 height 474
click at [448, 376] on p "Contact us or your hosting provider for help with the upload process, and we'll…" at bounding box center [465, 373] width 440 height 37
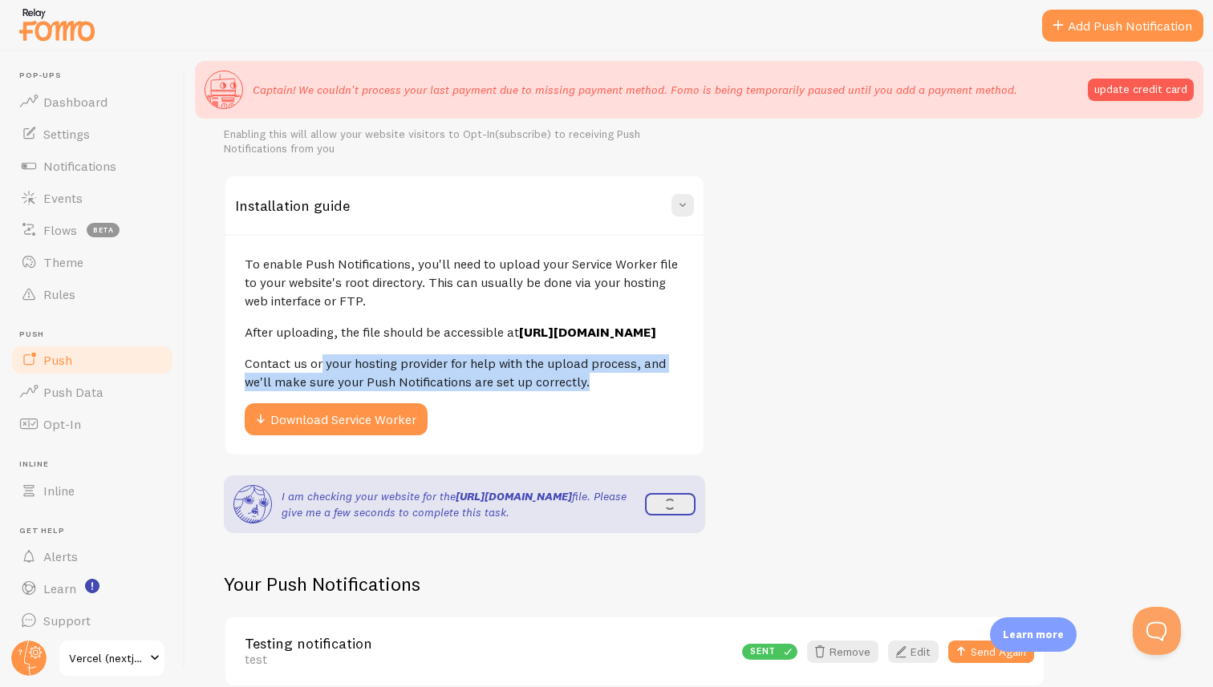
click at [448, 376] on p "Contact us or your hosting provider for help with the upload process, and we'll…" at bounding box center [465, 373] width 440 height 37
click at [477, 370] on p "Contact us or your hosting provider for help with the upload process, and we'll…" at bounding box center [465, 373] width 440 height 37
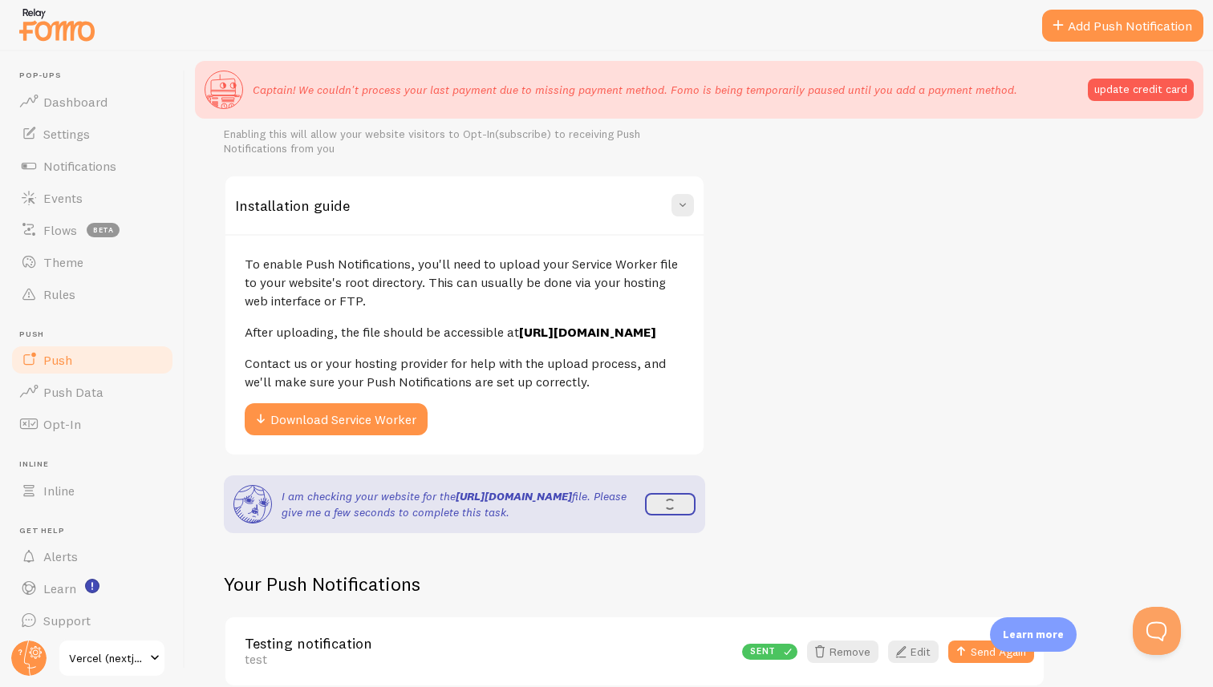
scroll to position [273, 0]
click at [465, 505] on strong "[URL][DOMAIN_NAME]" at bounding box center [514, 497] width 116 height 14
copy strong "[URL][DOMAIN_NAME]"
drag, startPoint x: 465, startPoint y: 511, endPoint x: 480, endPoint y: 524, distance: 19.3
click at [480, 505] on strong "[URL][DOMAIN_NAME]" at bounding box center [514, 497] width 116 height 14
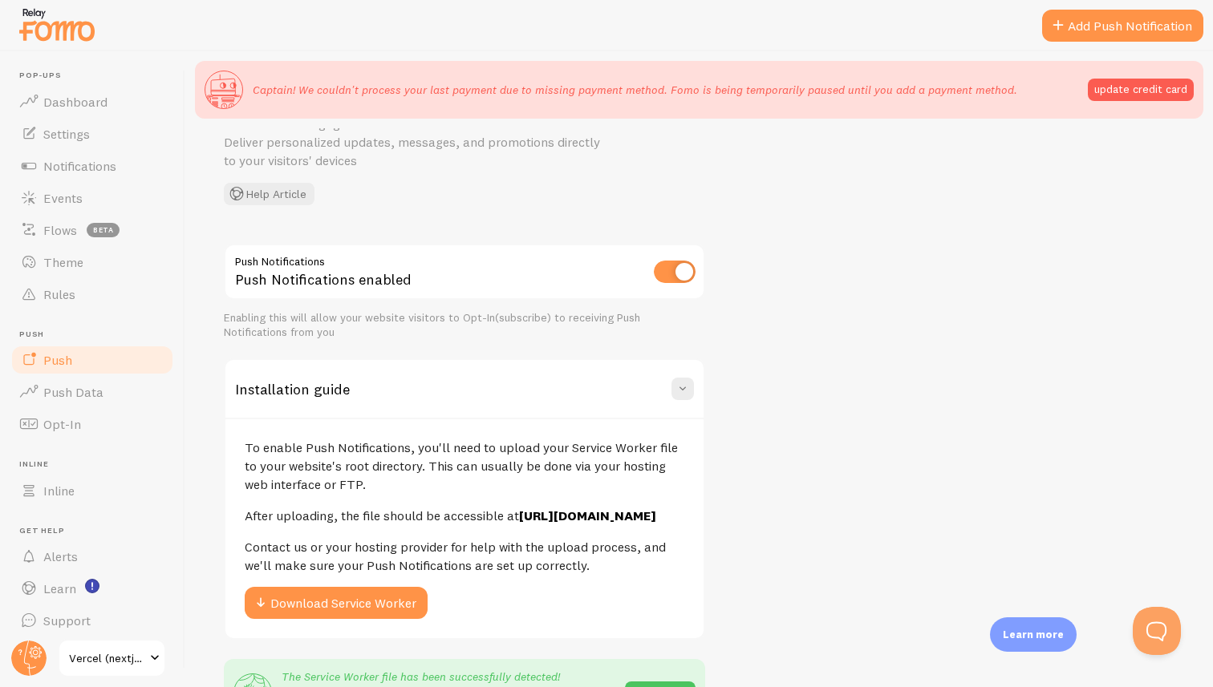
scroll to position [0, 0]
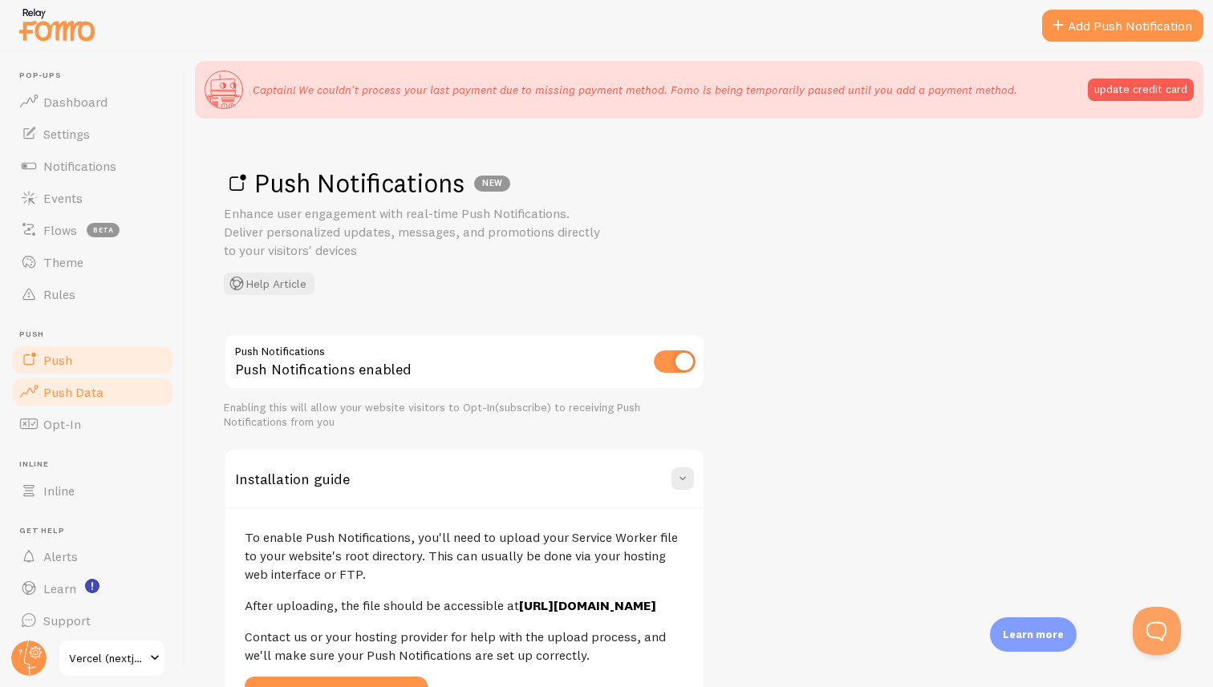
click at [75, 391] on span "Push Data" at bounding box center [73, 392] width 60 height 16
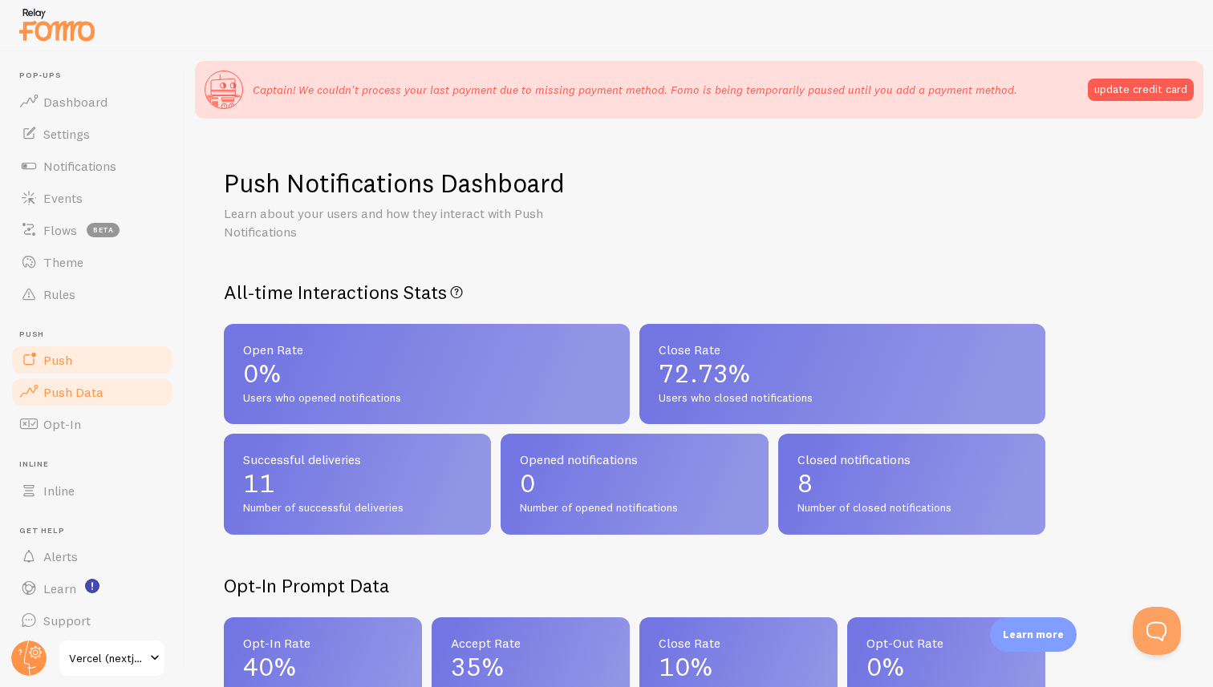
click at [75, 355] on link "Push" at bounding box center [92, 360] width 165 height 32
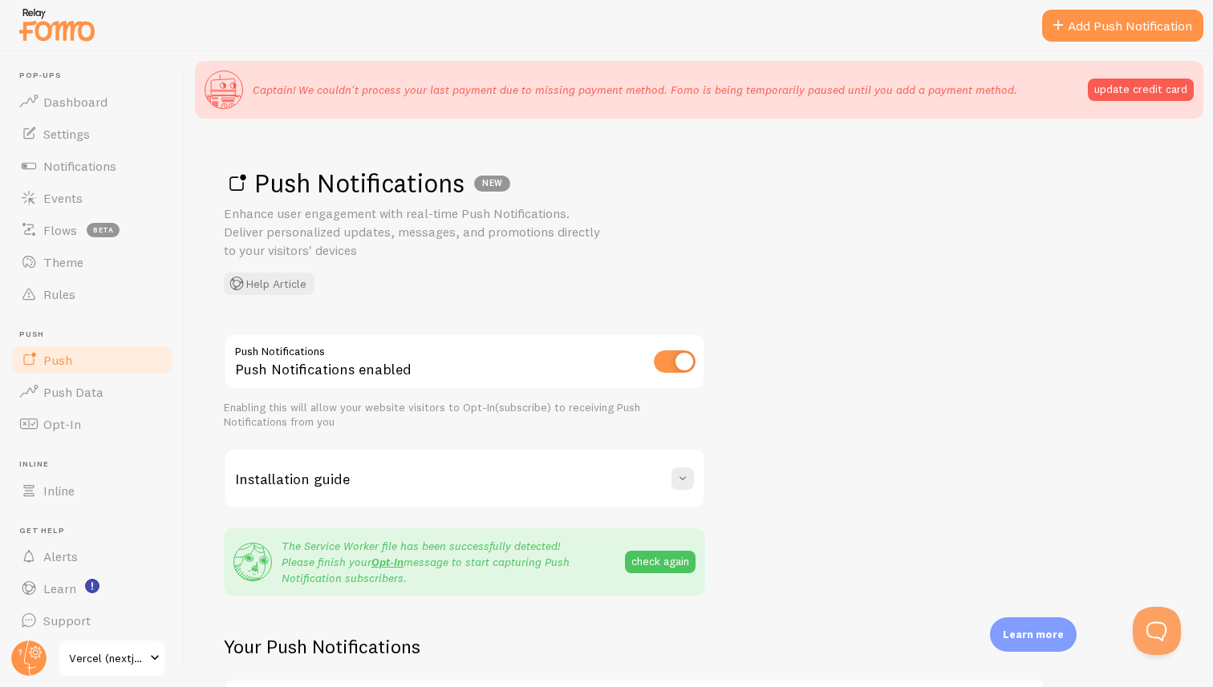
scroll to position [62, 0]
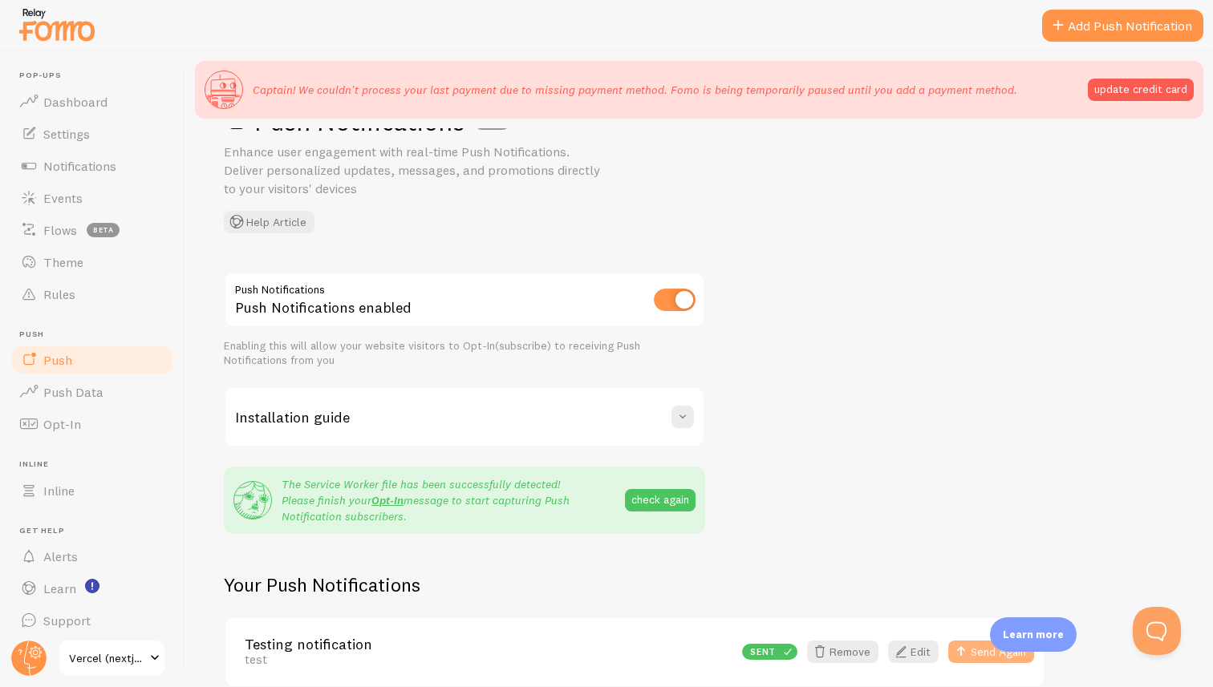
click at [977, 650] on button "Send Again" at bounding box center [991, 652] width 86 height 22
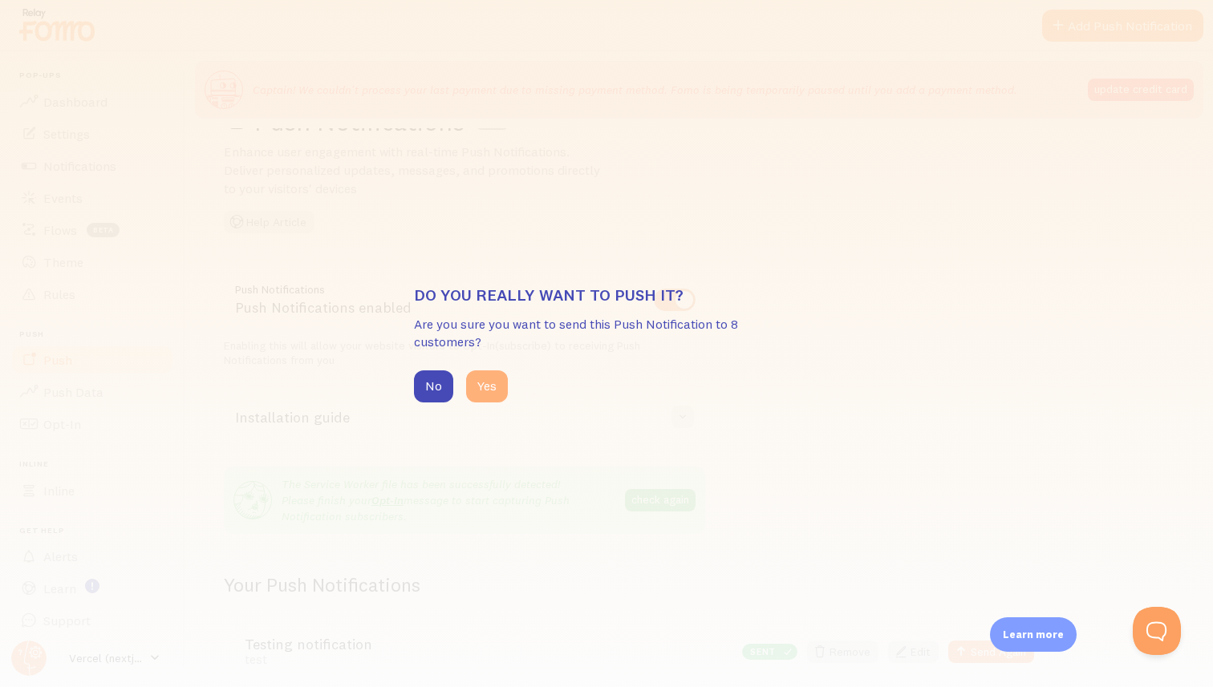
click at [493, 387] on button "Yes" at bounding box center [487, 387] width 42 height 32
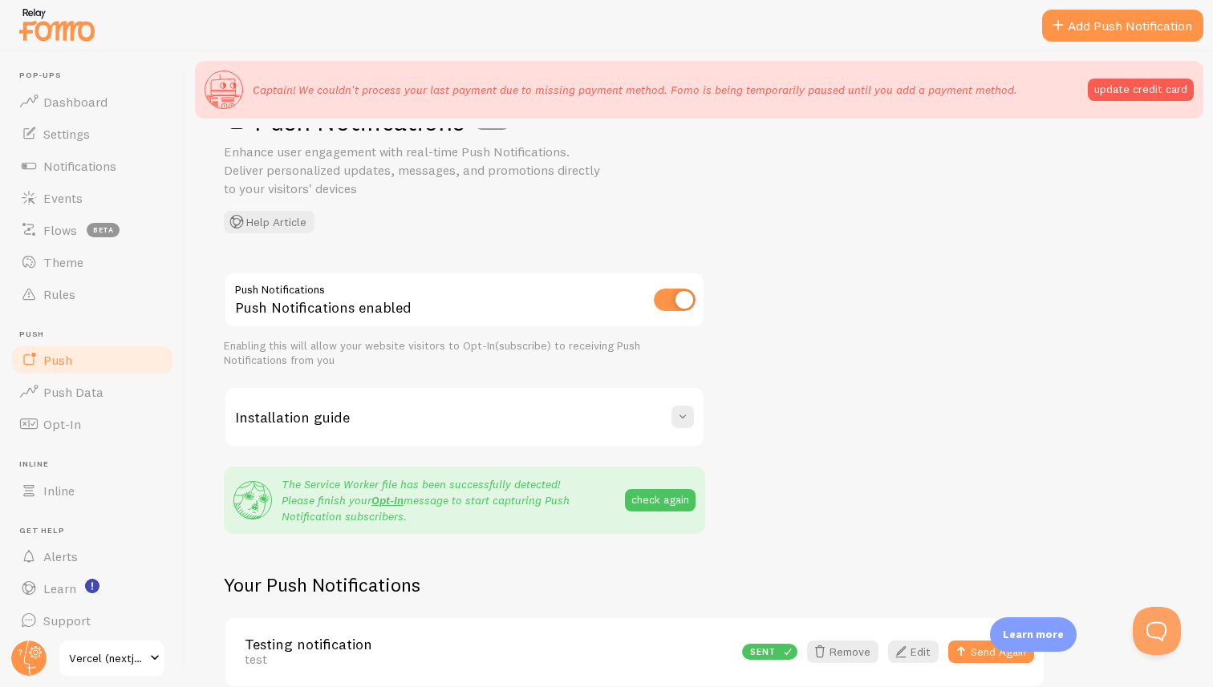
scroll to position [0, 0]
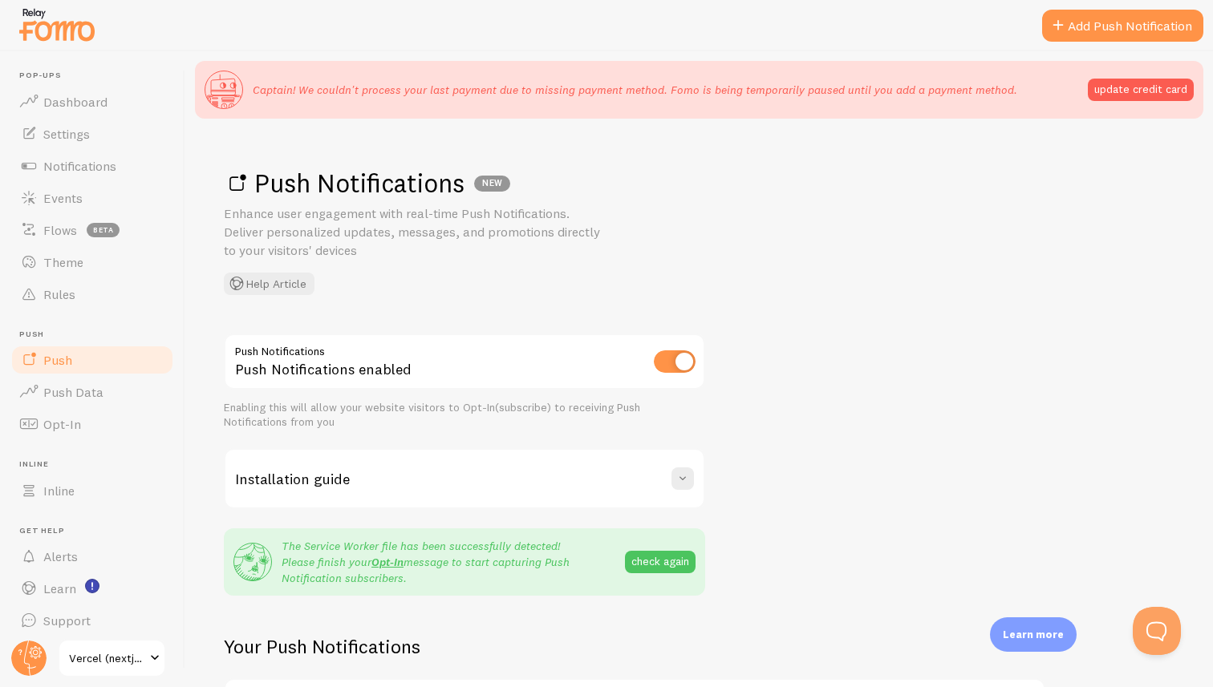
click at [865, 190] on h1 "Push Notifications NEW" at bounding box center [699, 183] width 950 height 33
click at [276, 182] on h1 "Push Notifications NEW" at bounding box center [699, 183] width 950 height 33
drag, startPoint x: 276, startPoint y: 182, endPoint x: 347, endPoint y: 185, distance: 70.7
click at [347, 185] on h1 "Push Notifications NEW" at bounding box center [699, 183] width 950 height 33
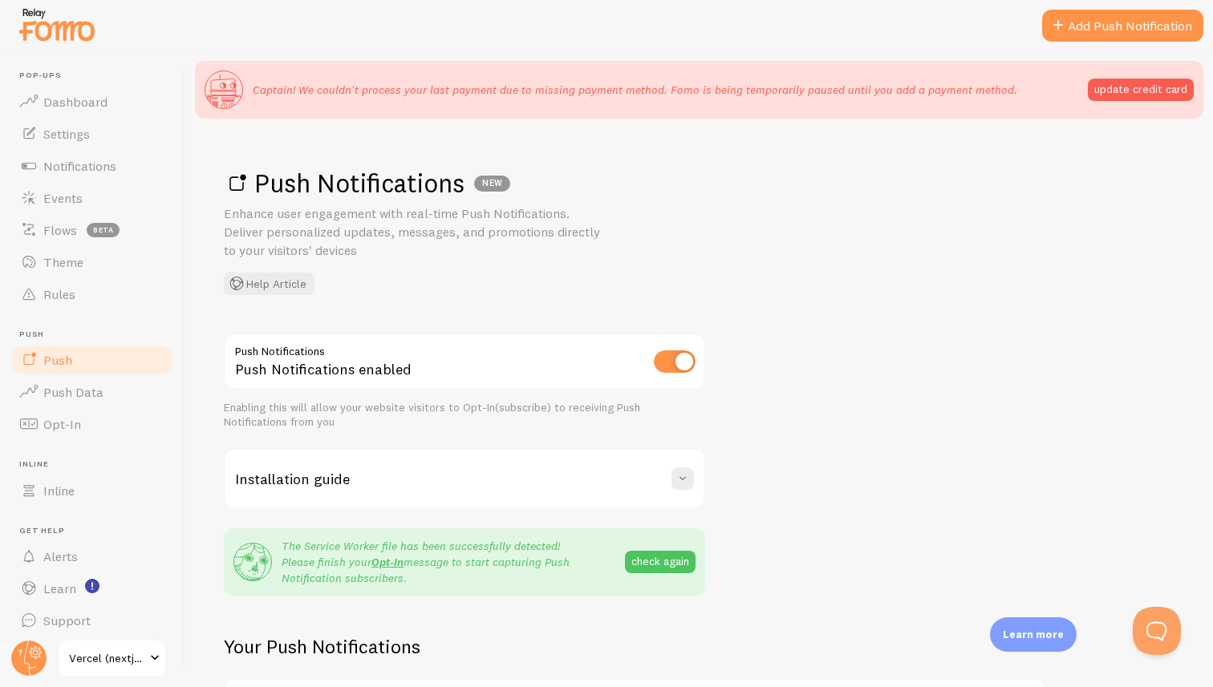
drag, startPoint x: 347, startPoint y: 185, endPoint x: 278, endPoint y: 188, distance: 69.0
click at [278, 188] on h1 "Push Notifications NEW" at bounding box center [699, 183] width 950 height 33
drag, startPoint x: 278, startPoint y: 188, endPoint x: 351, endPoint y: 184, distance: 73.1
click at [351, 184] on h1 "Push Notifications NEW" at bounding box center [699, 183] width 950 height 33
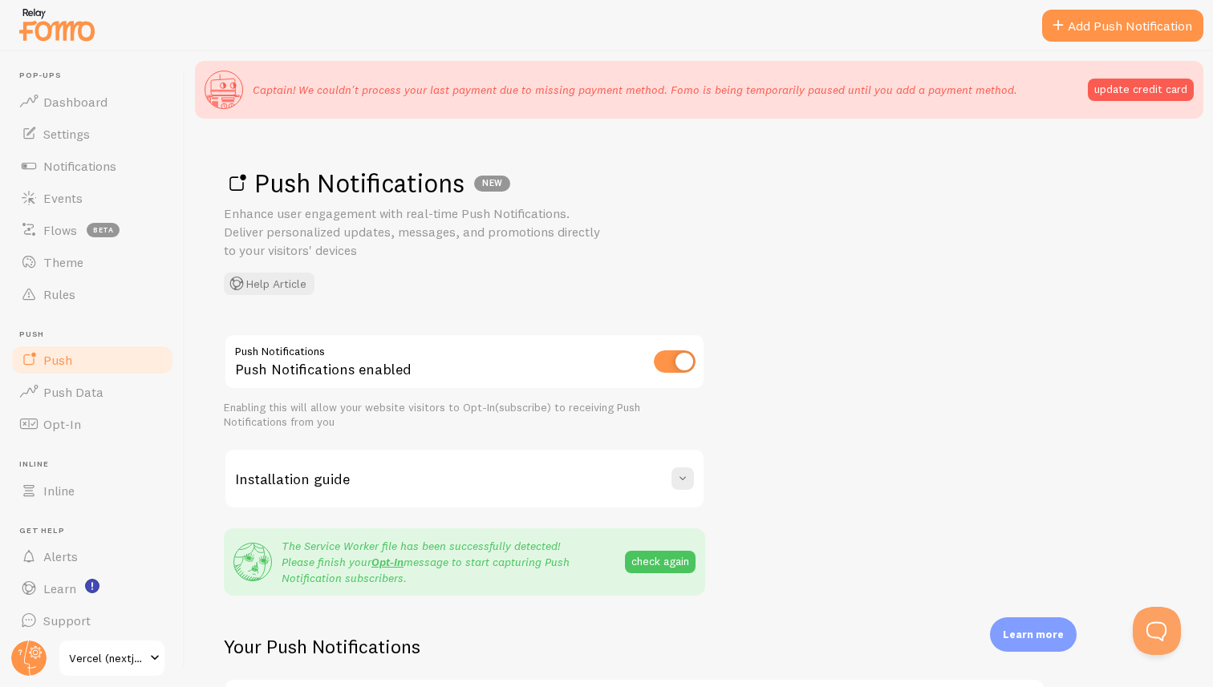
click at [351, 184] on h1 "Push Notifications NEW" at bounding box center [699, 183] width 950 height 33
